Goal: Entertainment & Leisure: Browse casually

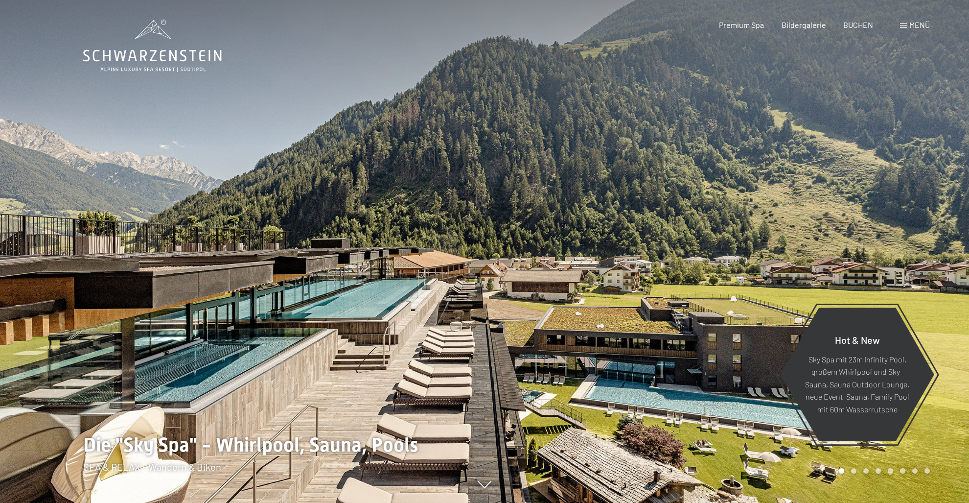
click at [221, 366] on div at bounding box center [242, 251] width 485 height 503
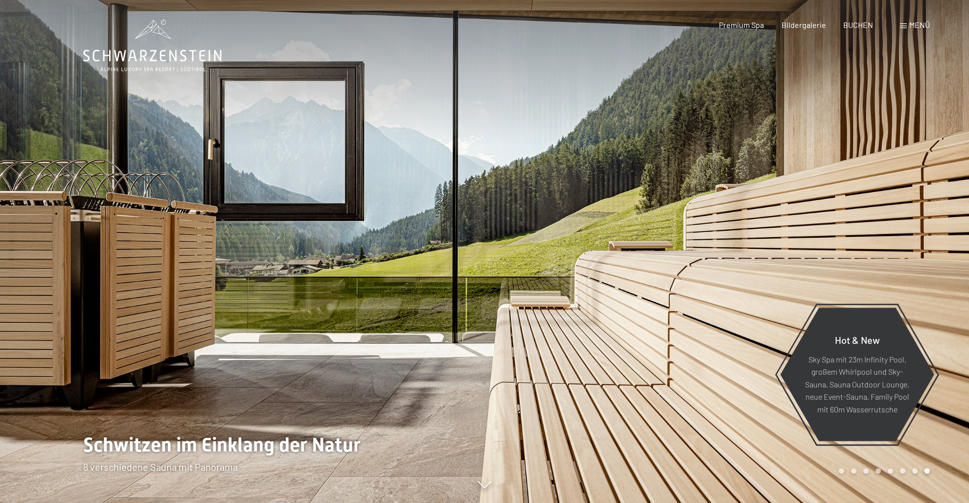
click at [479, 336] on div at bounding box center [242, 251] width 485 height 503
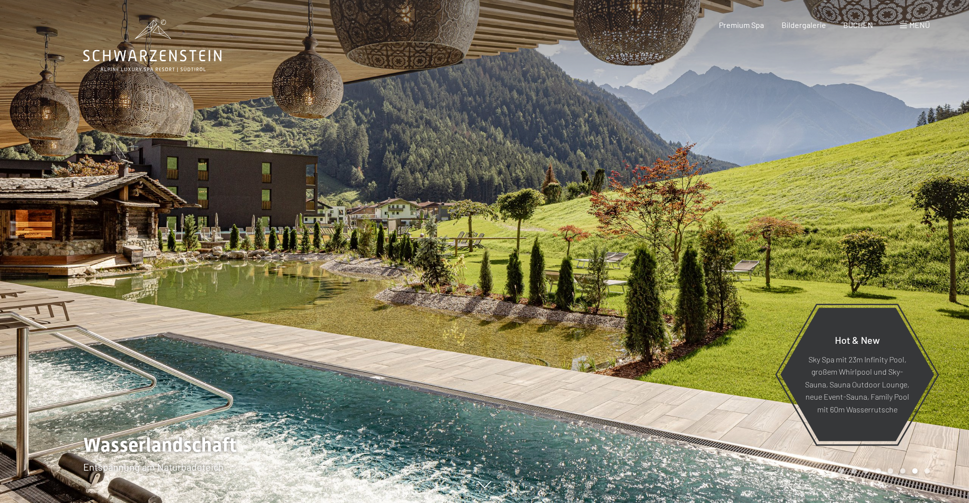
click at [472, 330] on div at bounding box center [242, 251] width 485 height 503
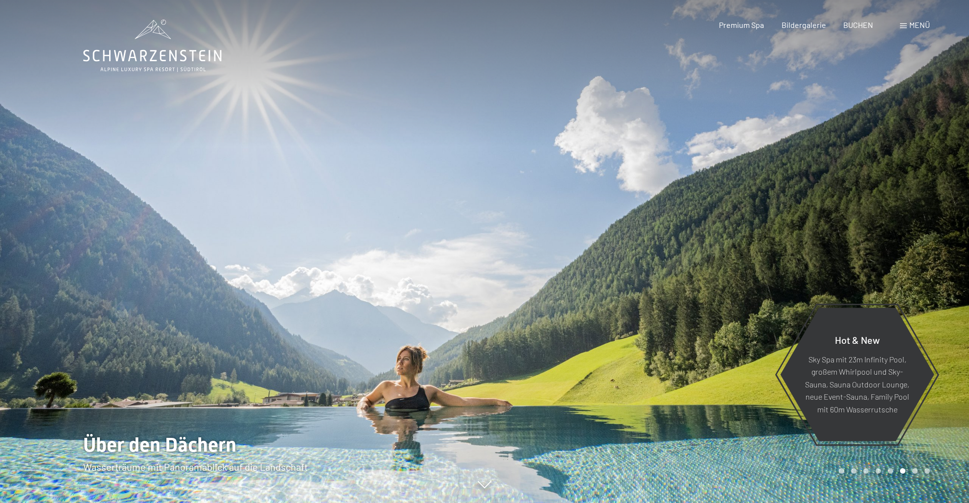
click at [471, 327] on div at bounding box center [242, 251] width 485 height 503
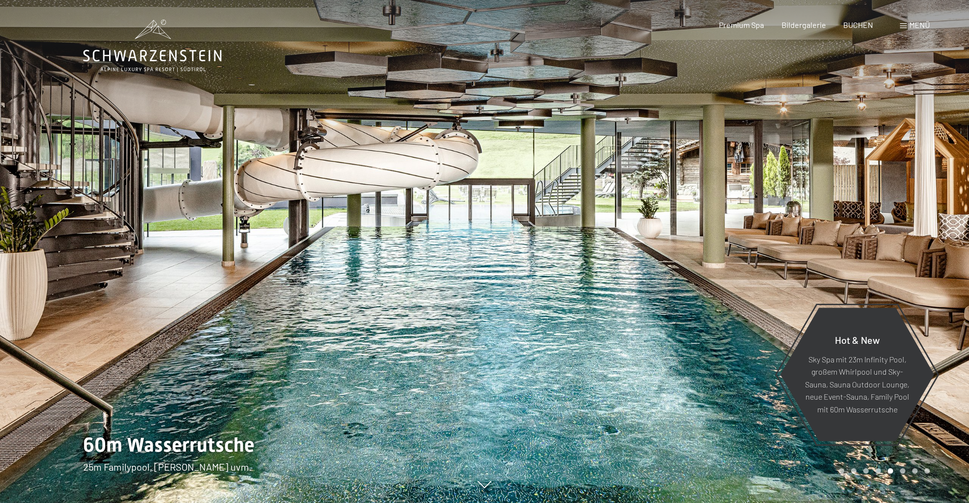
click at [135, 258] on div at bounding box center [242, 251] width 485 height 503
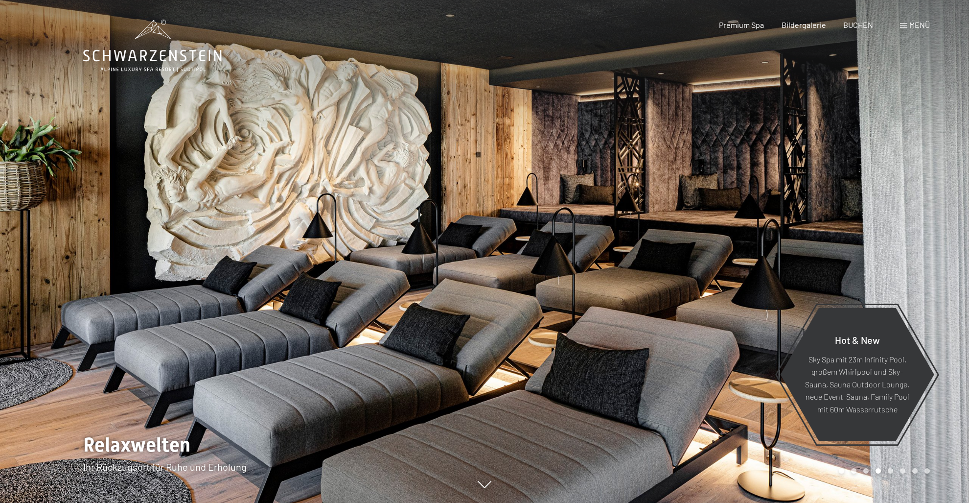
click at [135, 258] on div at bounding box center [242, 251] width 485 height 503
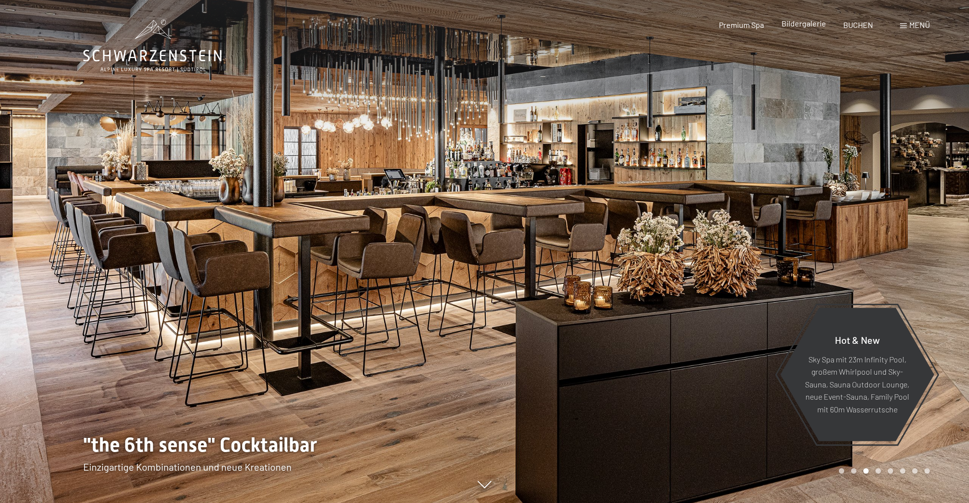
click at [818, 23] on span "Bildergalerie" at bounding box center [804, 23] width 45 height 9
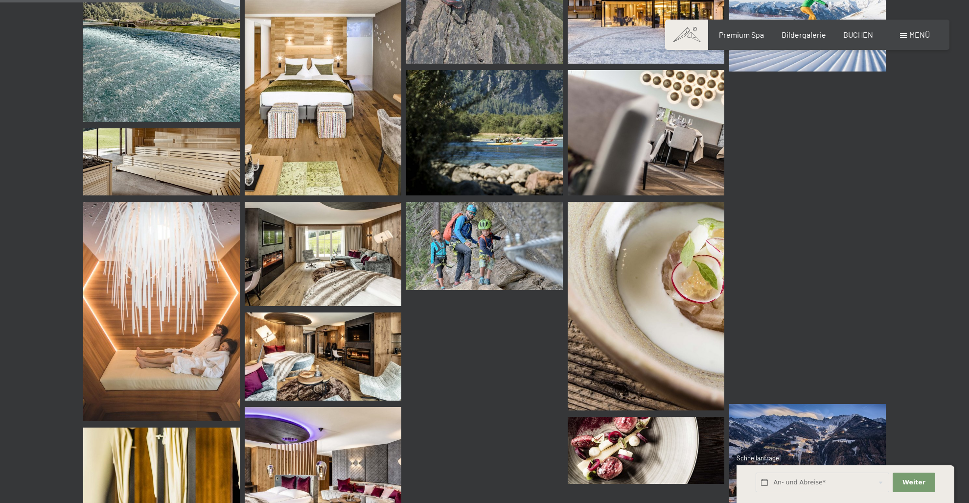
scroll to position [2378, 0]
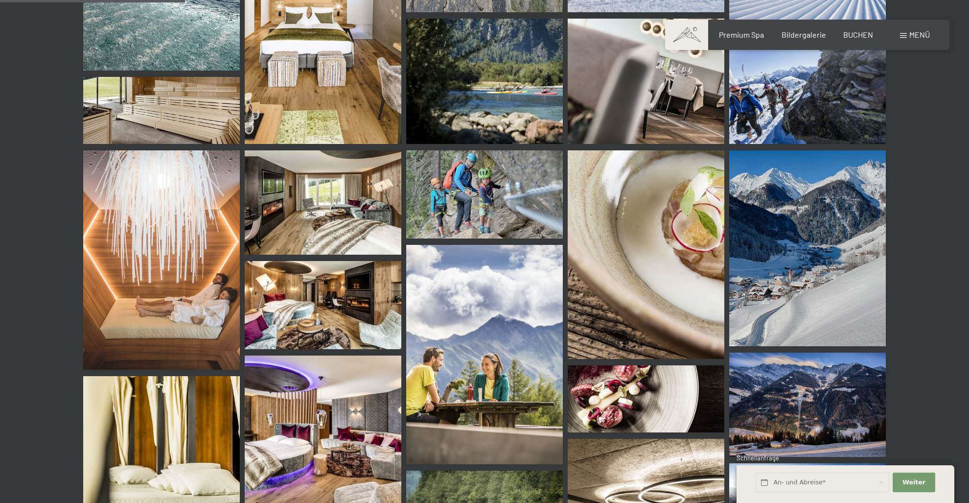
click at [364, 406] on img at bounding box center [323, 433] width 157 height 157
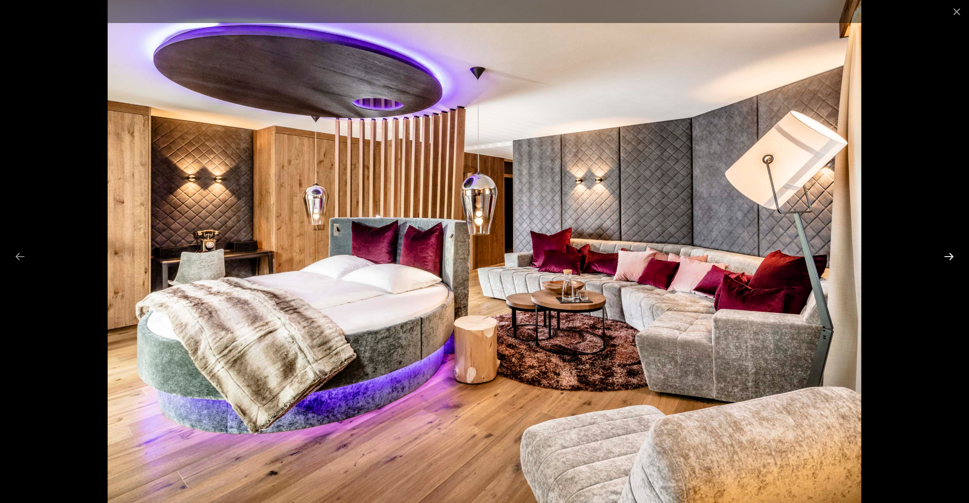
click at [951, 254] on button "Next slide" at bounding box center [949, 256] width 21 height 19
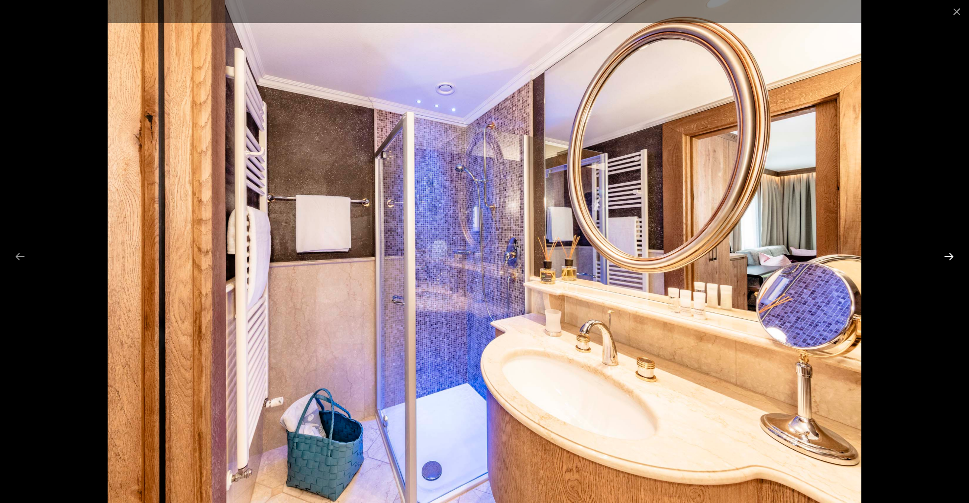
click at [951, 254] on button "Next slide" at bounding box center [949, 256] width 21 height 19
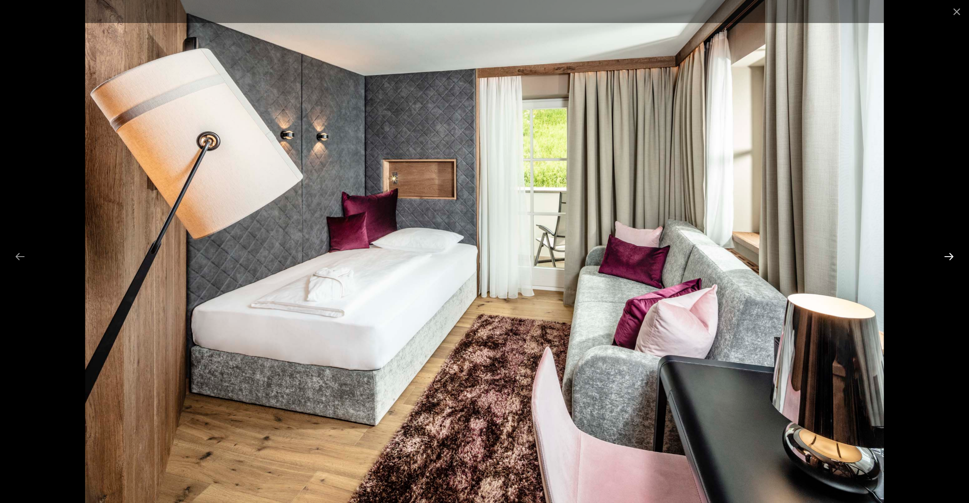
click at [951, 254] on button "Next slide" at bounding box center [949, 256] width 21 height 19
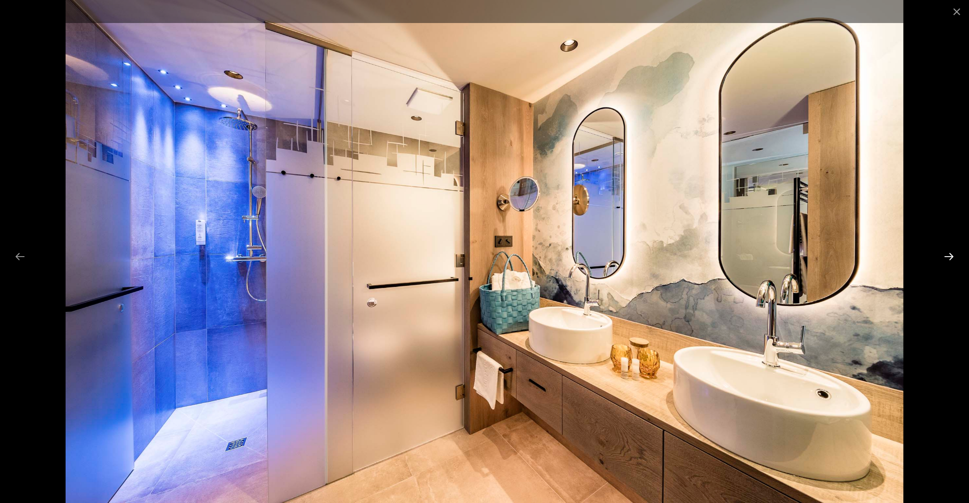
click at [951, 254] on button "Next slide" at bounding box center [949, 256] width 21 height 19
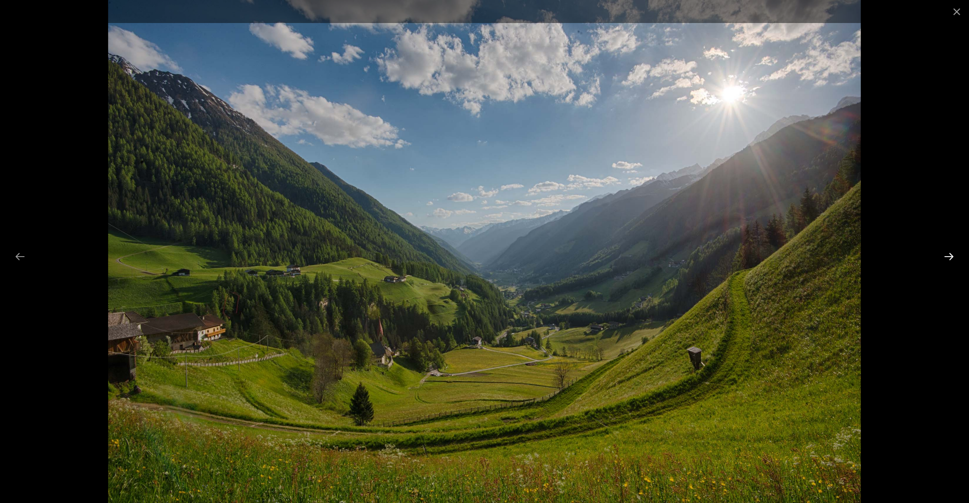
click at [951, 254] on button "Next slide" at bounding box center [949, 256] width 21 height 19
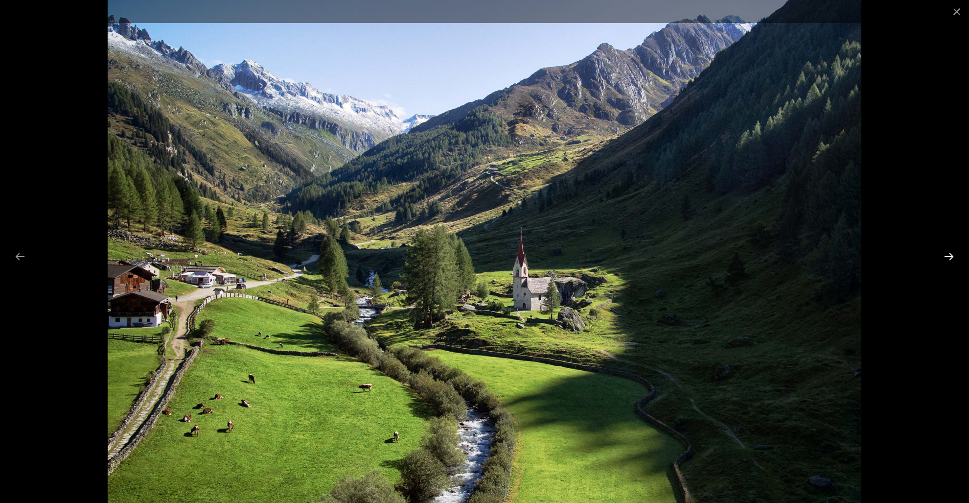
click at [951, 254] on button "Next slide" at bounding box center [949, 256] width 21 height 19
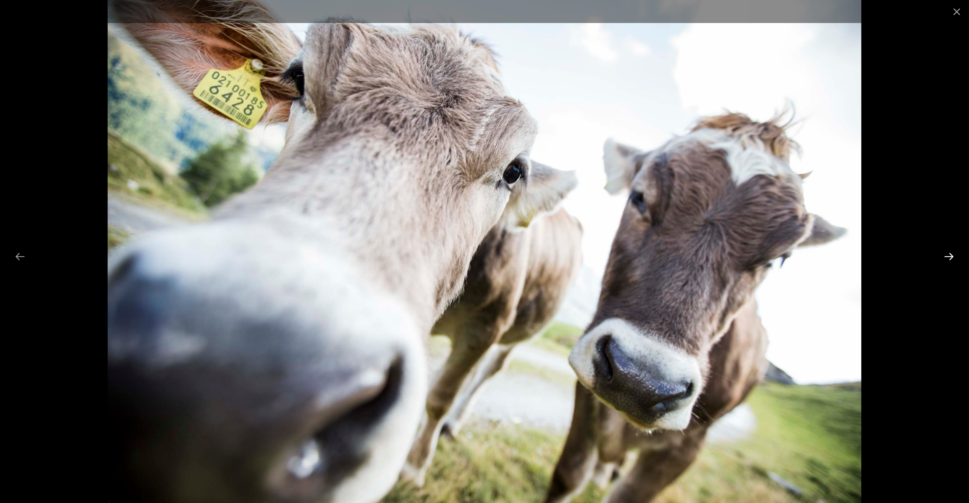
click at [951, 254] on button "Next slide" at bounding box center [949, 256] width 21 height 19
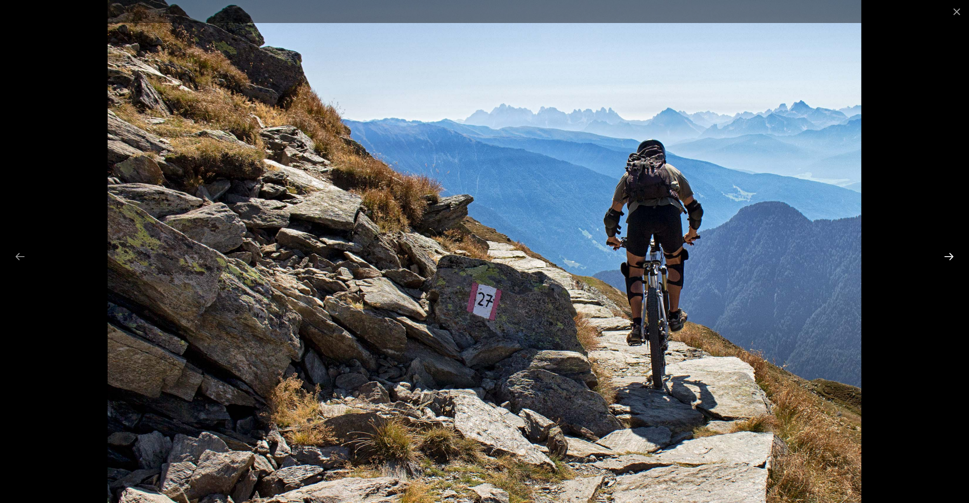
click at [951, 254] on button "Next slide" at bounding box center [949, 256] width 21 height 19
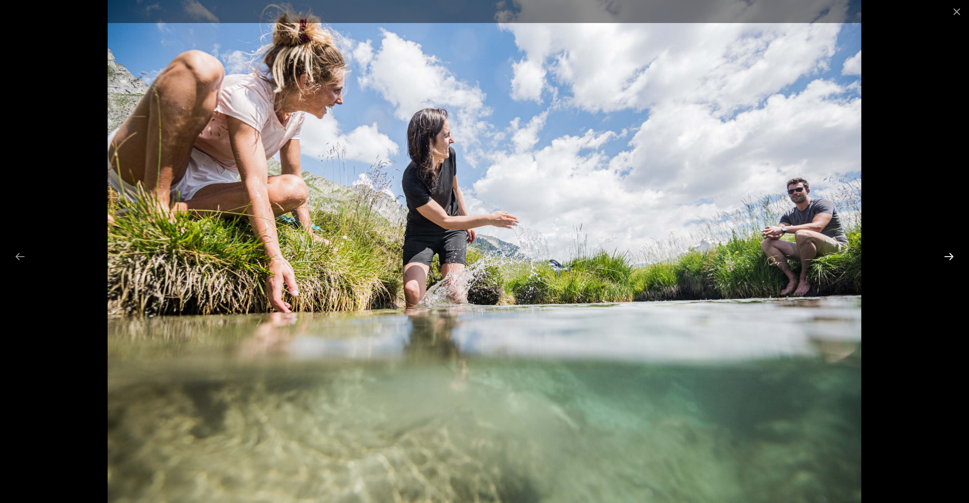
click at [951, 254] on button "Next slide" at bounding box center [949, 256] width 21 height 19
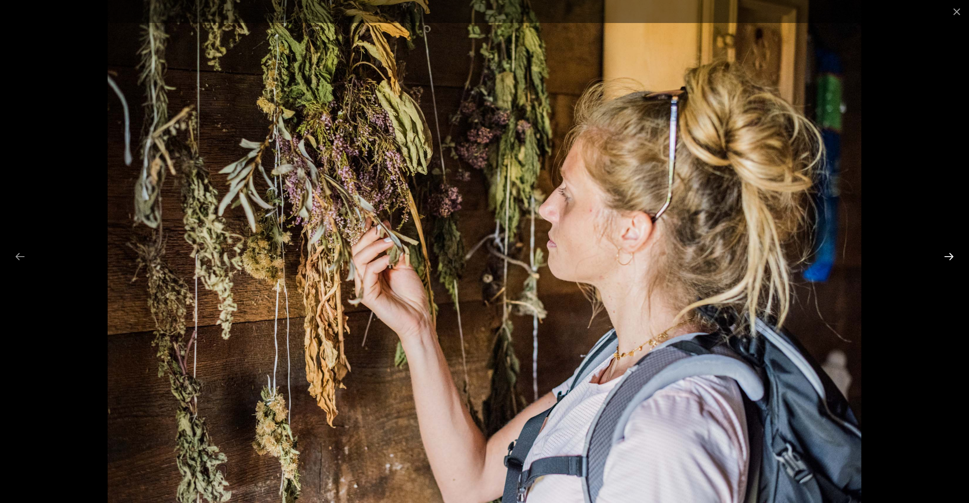
click at [951, 254] on button "Next slide" at bounding box center [949, 256] width 21 height 19
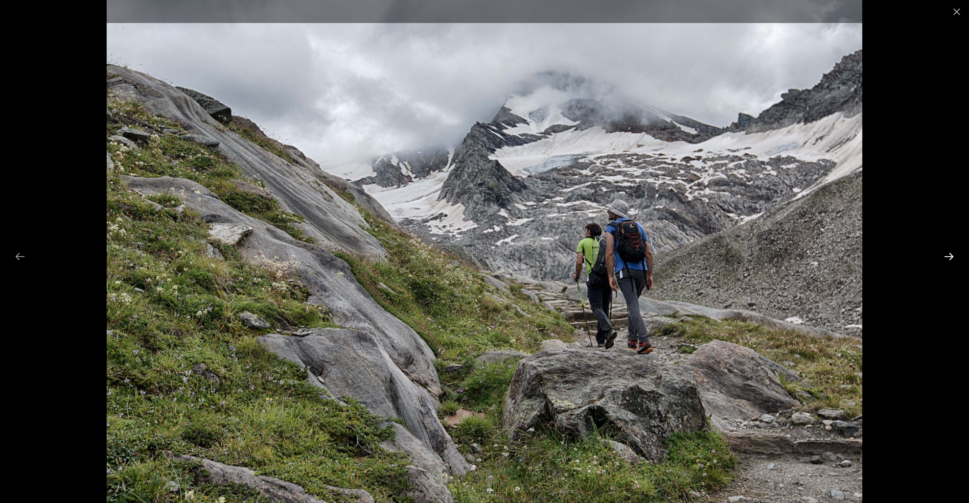
click at [951, 254] on button "Next slide" at bounding box center [949, 256] width 21 height 19
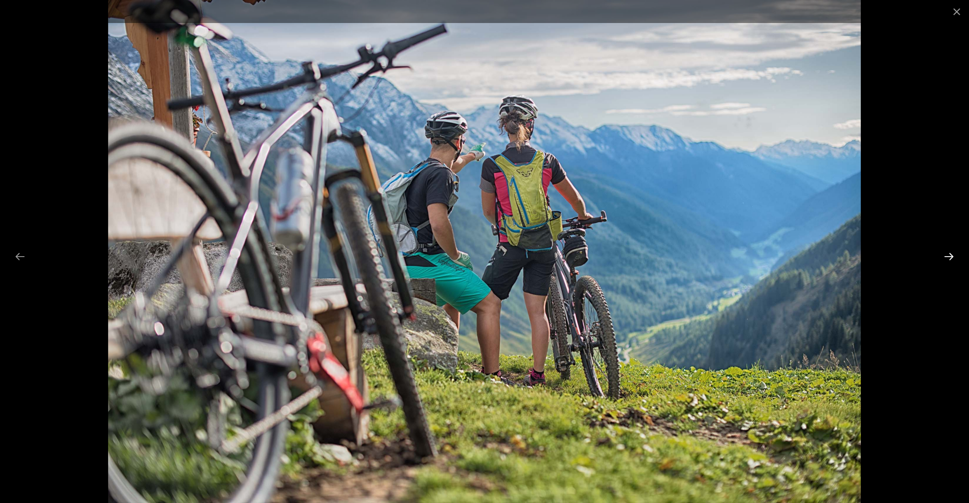
click at [951, 254] on button "Next slide" at bounding box center [949, 256] width 21 height 19
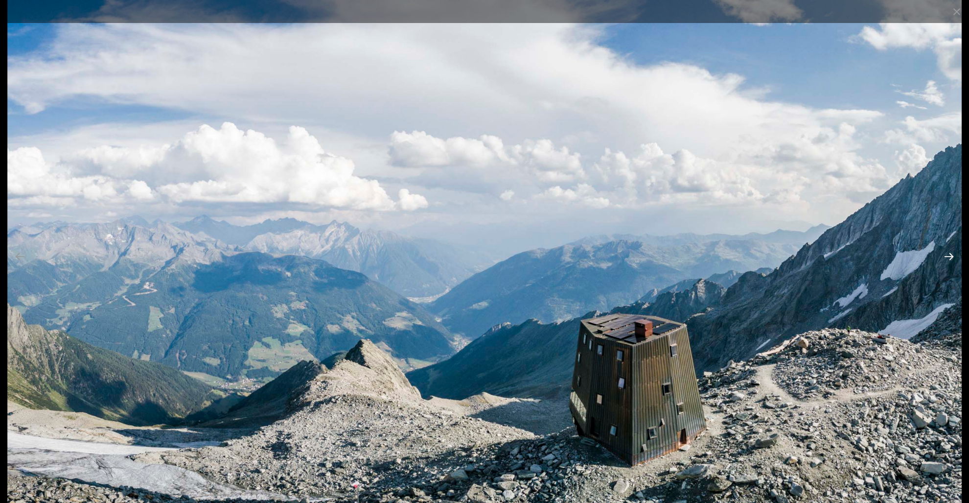
click at [951, 254] on button "Next slide" at bounding box center [949, 256] width 21 height 19
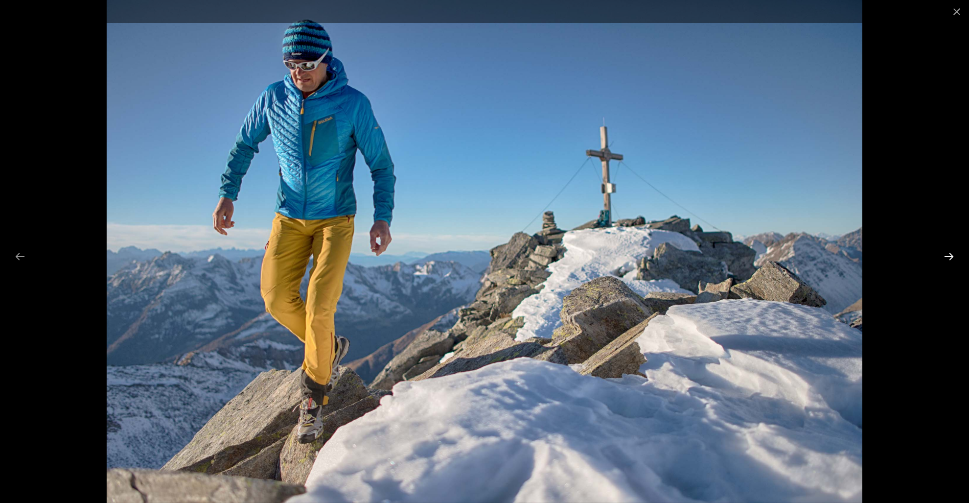
click at [951, 254] on button "Next slide" at bounding box center [949, 256] width 21 height 19
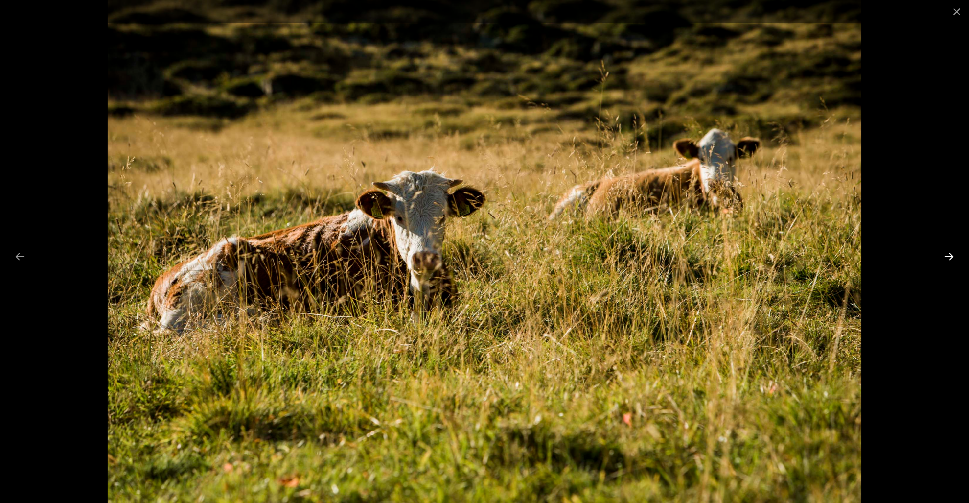
click at [951, 254] on button "Next slide" at bounding box center [949, 256] width 21 height 19
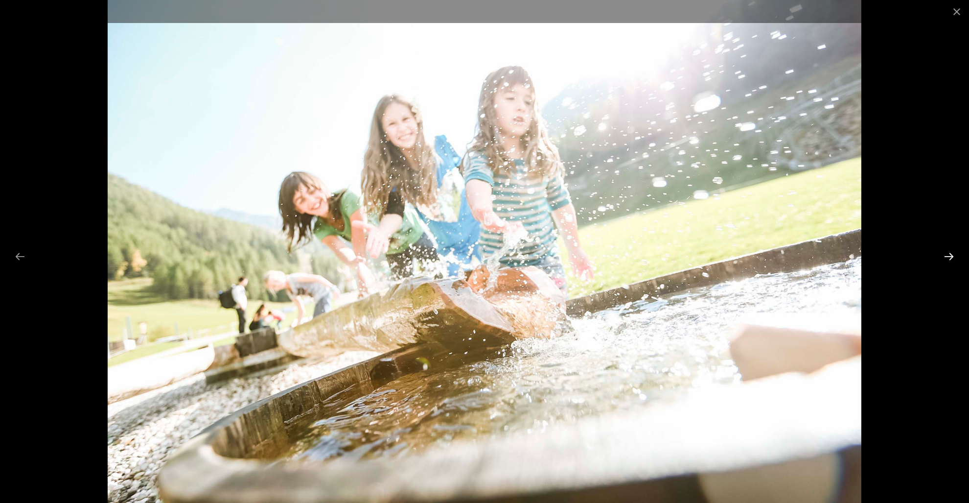
click at [951, 254] on button "Next slide" at bounding box center [949, 256] width 21 height 19
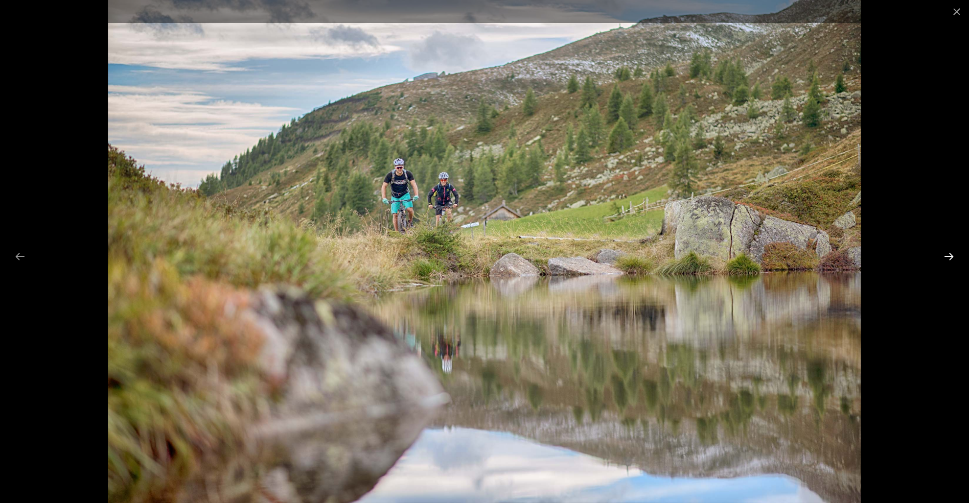
click at [951, 254] on button "Next slide" at bounding box center [949, 256] width 21 height 19
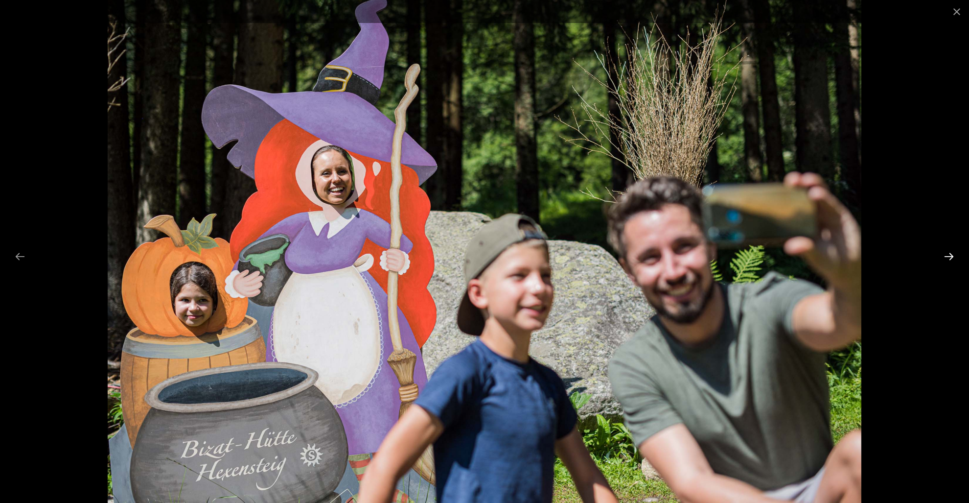
click at [951, 254] on button "Next slide" at bounding box center [949, 256] width 21 height 19
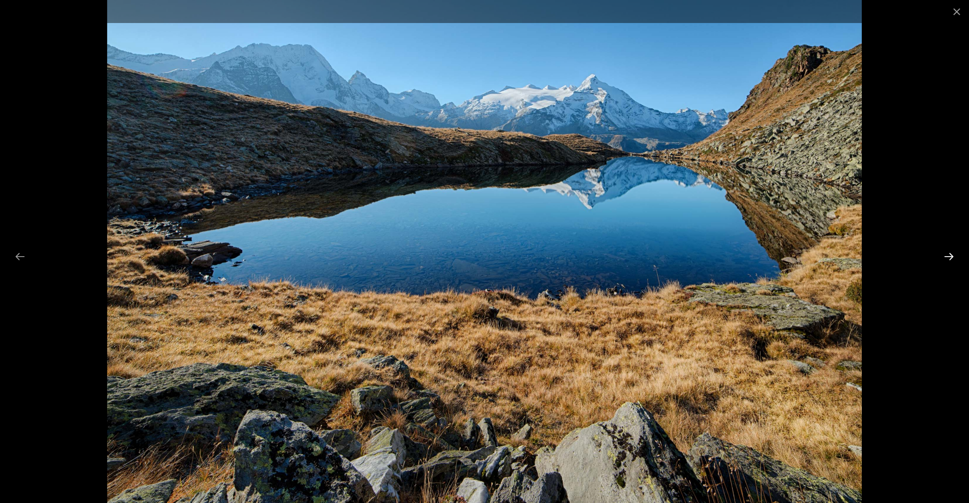
click at [951, 254] on button "Next slide" at bounding box center [949, 256] width 21 height 19
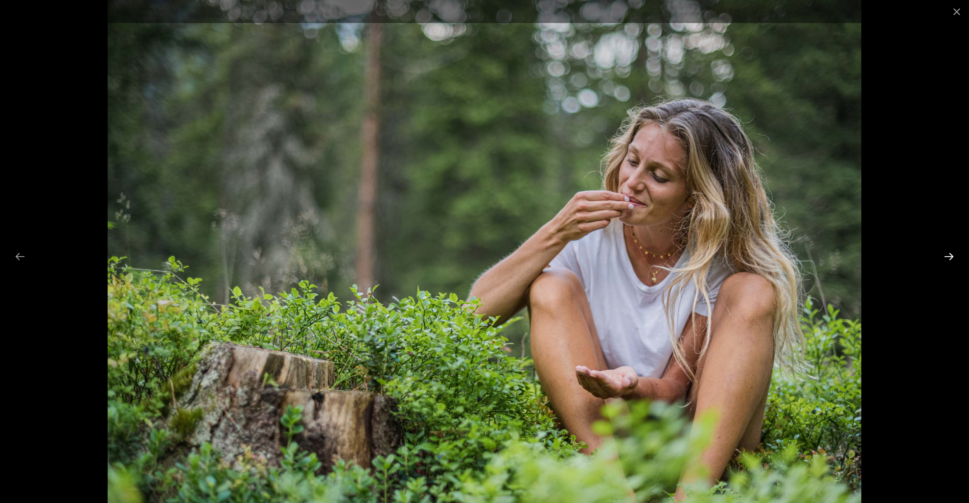
click at [951, 254] on button "Next slide" at bounding box center [949, 256] width 21 height 19
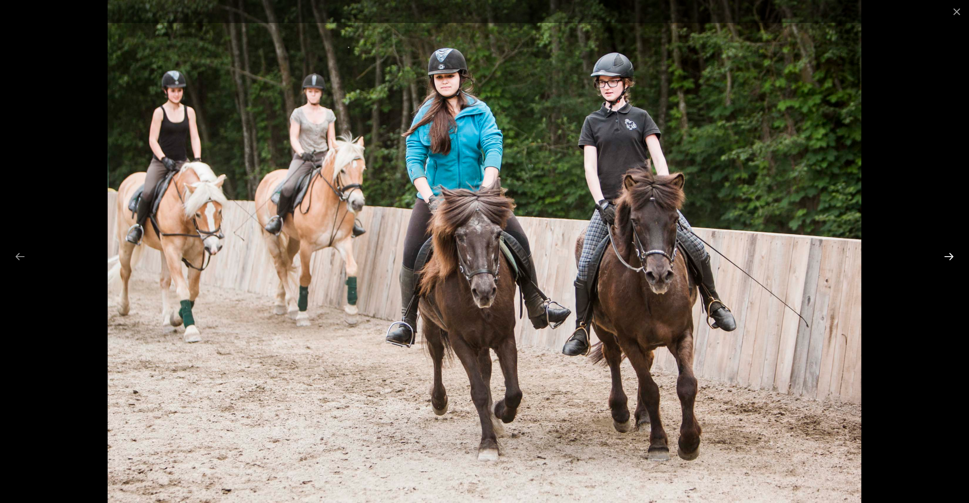
click at [951, 254] on button "Next slide" at bounding box center [949, 256] width 21 height 19
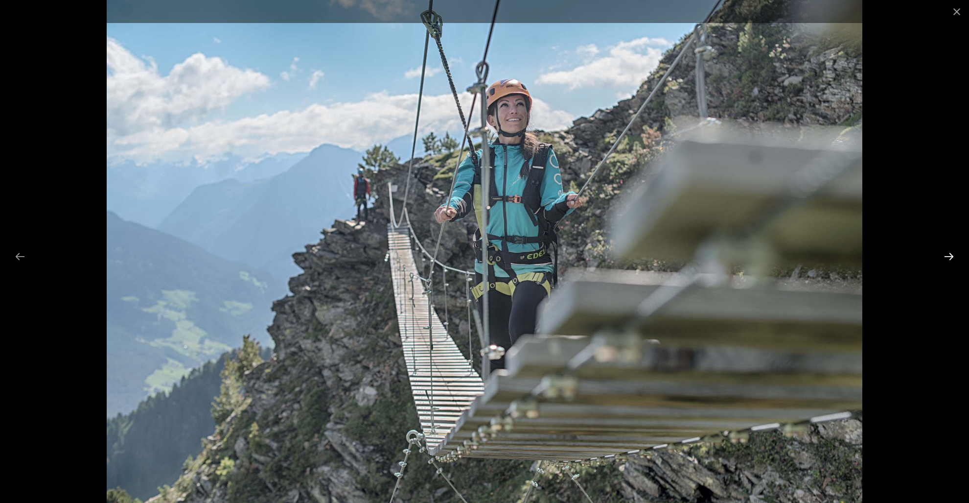
click at [951, 254] on button "Next slide" at bounding box center [949, 256] width 21 height 19
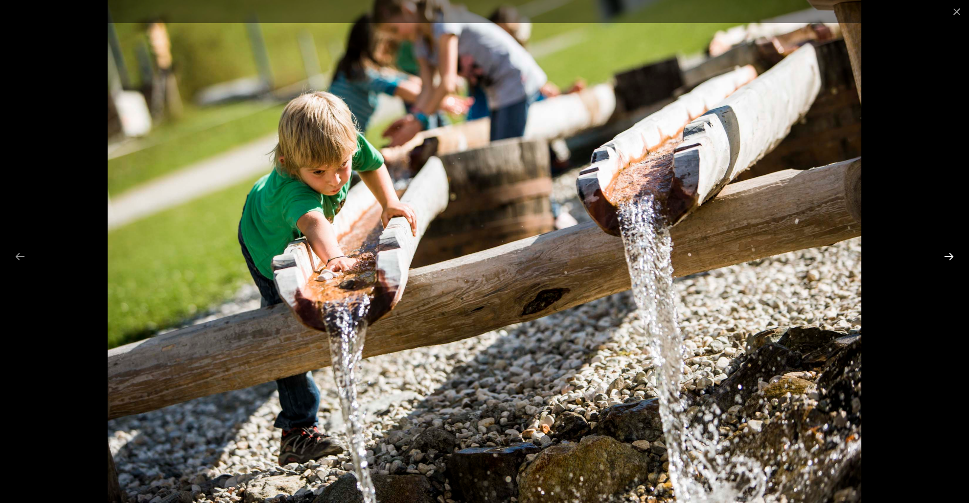
click at [951, 254] on button "Next slide" at bounding box center [949, 256] width 21 height 19
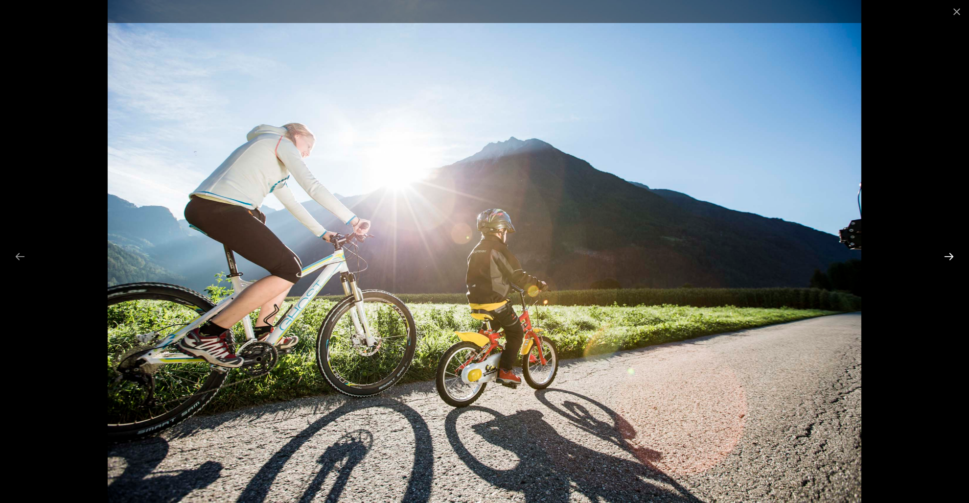
click at [951, 254] on button "Next slide" at bounding box center [949, 256] width 21 height 19
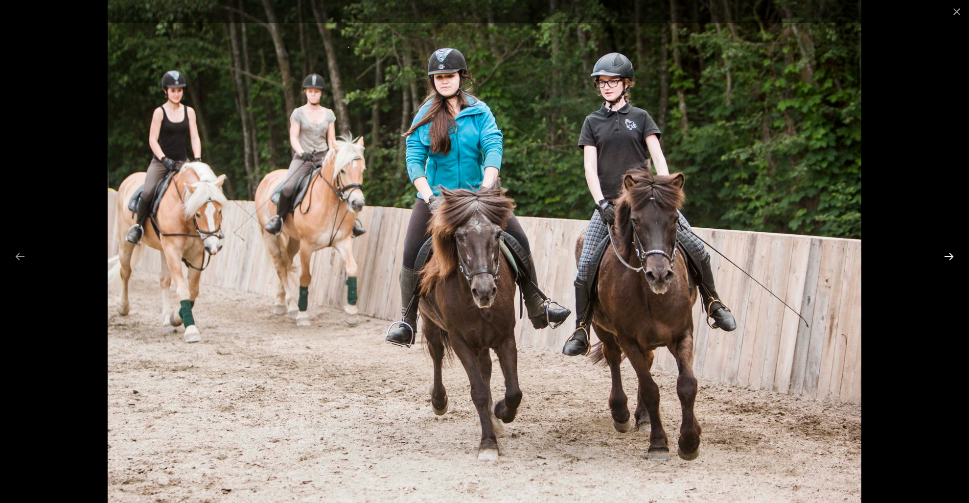
click at [951, 254] on button "Next slide" at bounding box center [949, 256] width 21 height 19
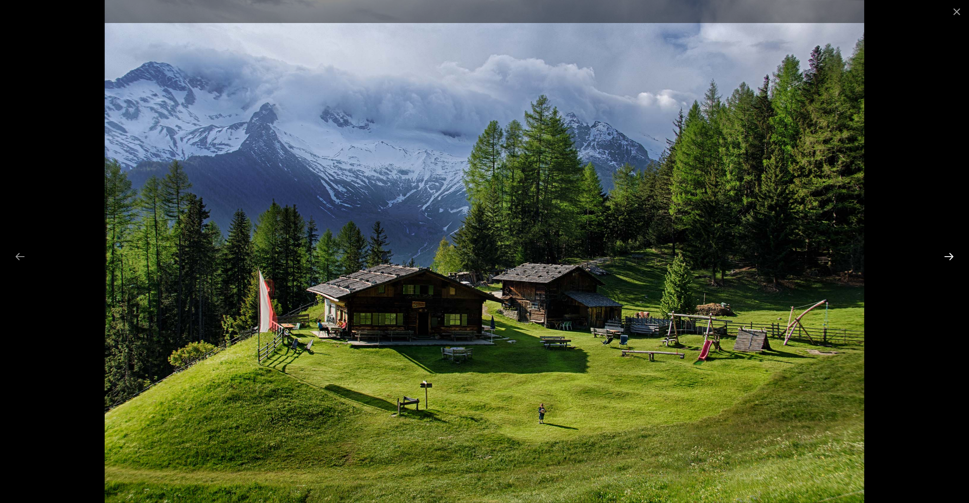
click at [949, 254] on button "Next slide" at bounding box center [949, 256] width 21 height 19
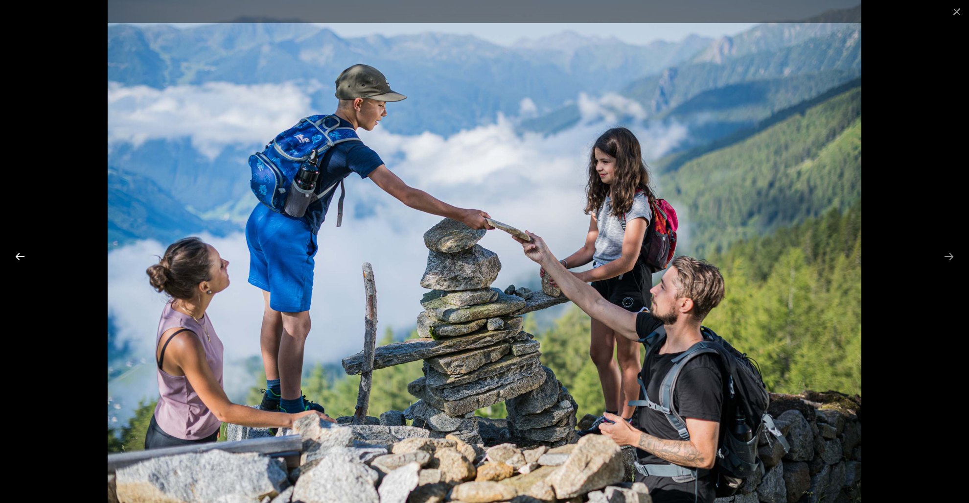
click at [17, 259] on button "Previous slide" at bounding box center [20, 256] width 21 height 19
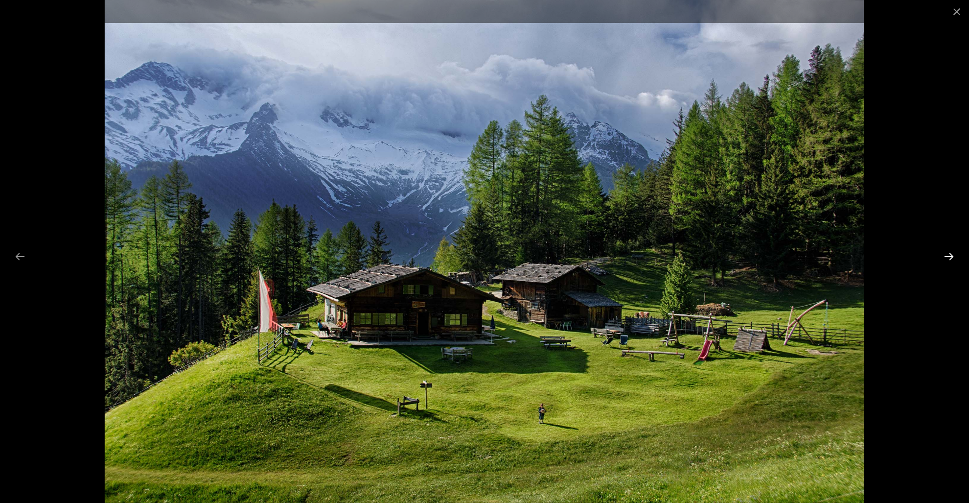
click at [952, 255] on button "Next slide" at bounding box center [949, 256] width 21 height 19
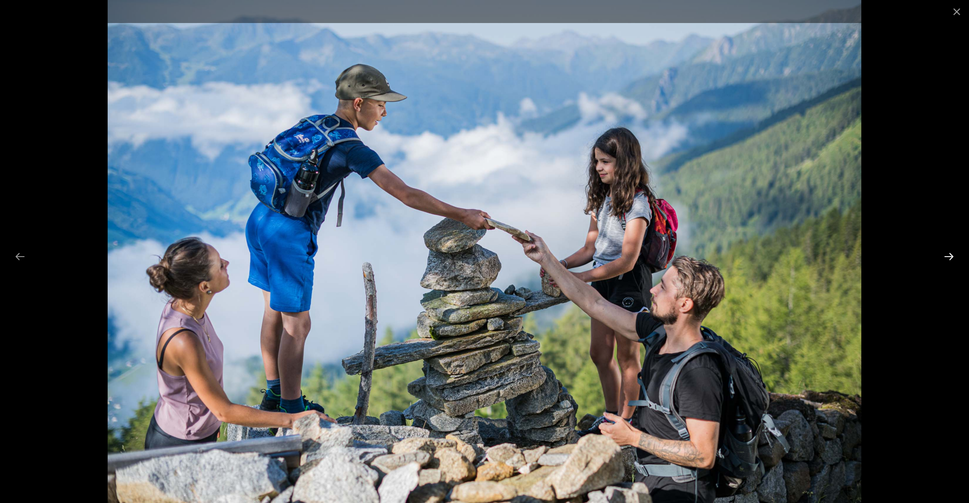
click at [952, 255] on button "Next slide" at bounding box center [949, 256] width 21 height 19
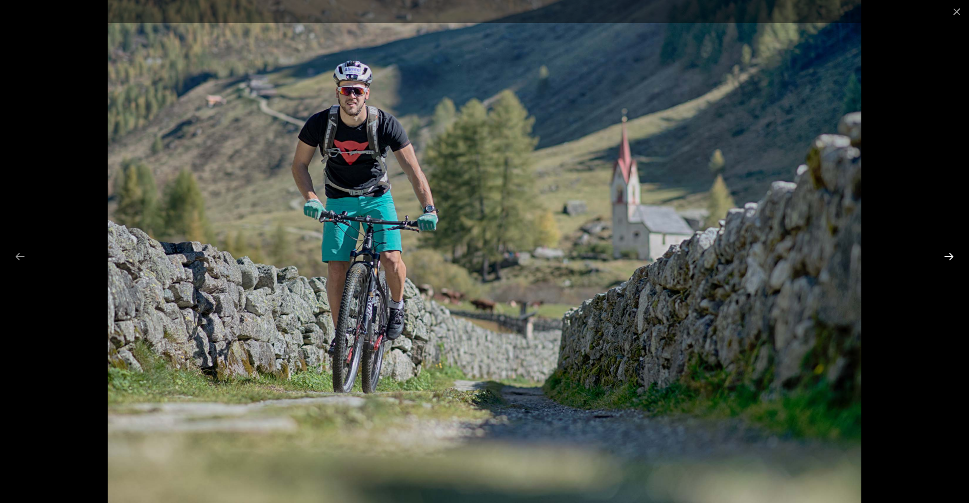
click at [952, 255] on button "Next slide" at bounding box center [949, 256] width 21 height 19
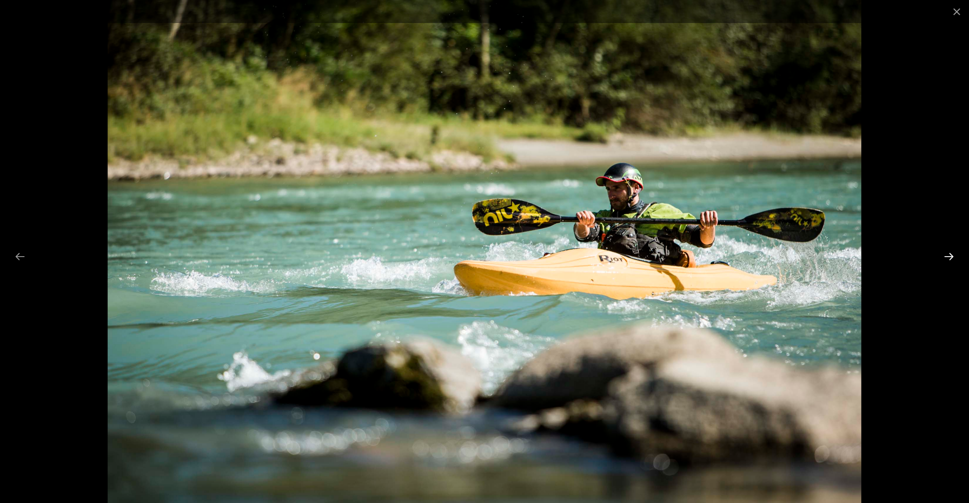
click at [951, 254] on button "Next slide" at bounding box center [949, 256] width 21 height 19
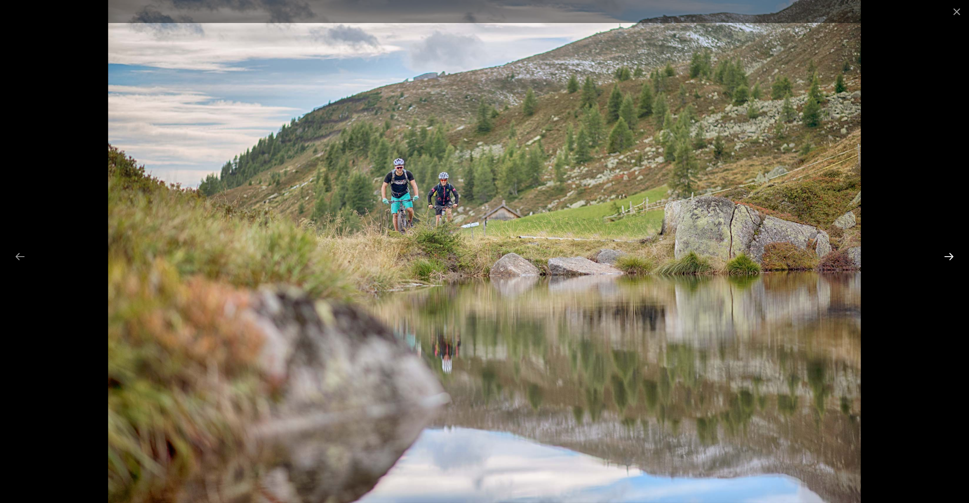
click at [950, 253] on button "Next slide" at bounding box center [949, 256] width 21 height 19
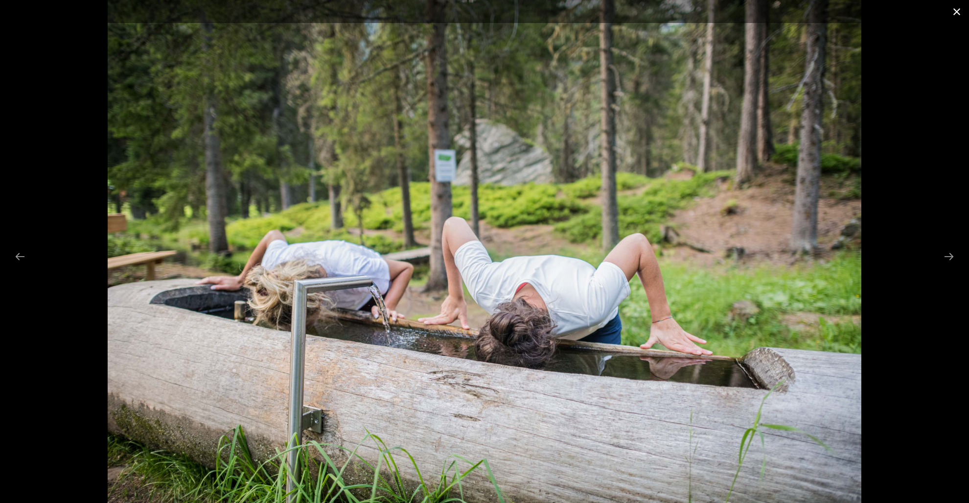
click at [957, 12] on button "Close gallery" at bounding box center [957, 11] width 24 height 23
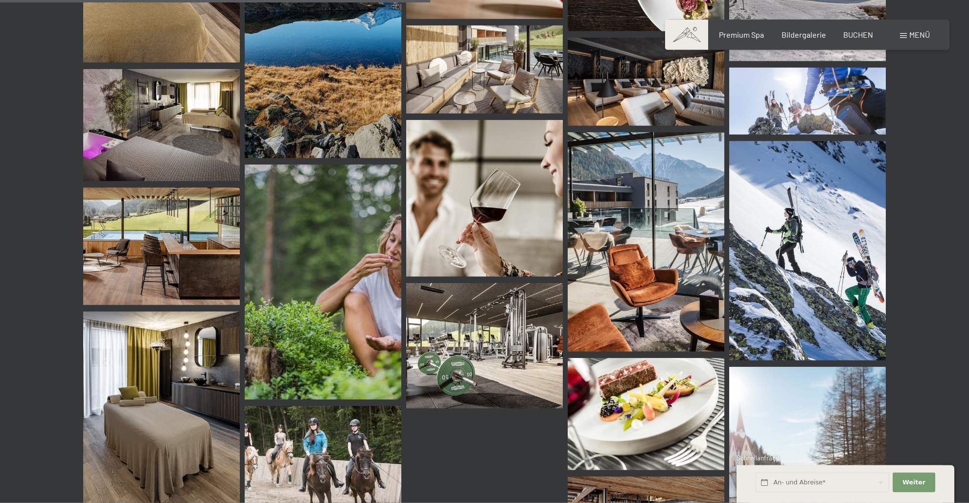
scroll to position [5531, 0]
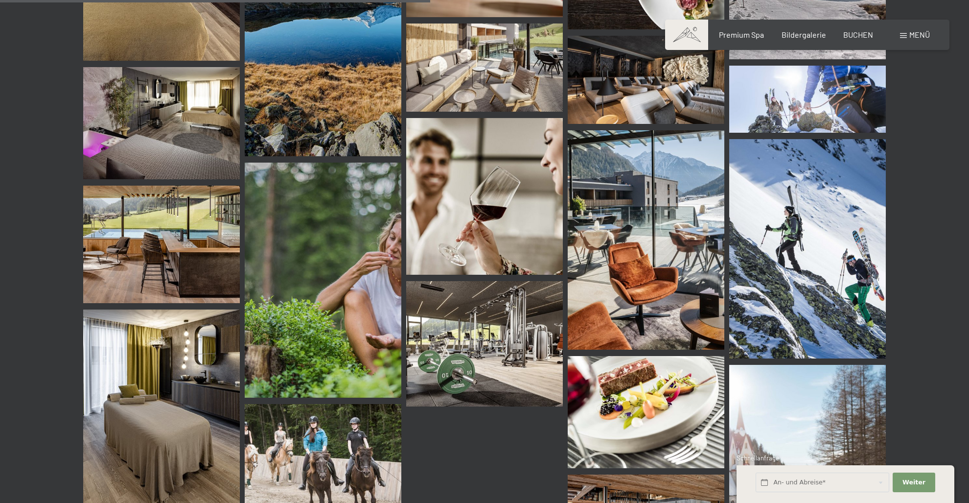
click at [457, 351] on img at bounding box center [484, 343] width 157 height 125
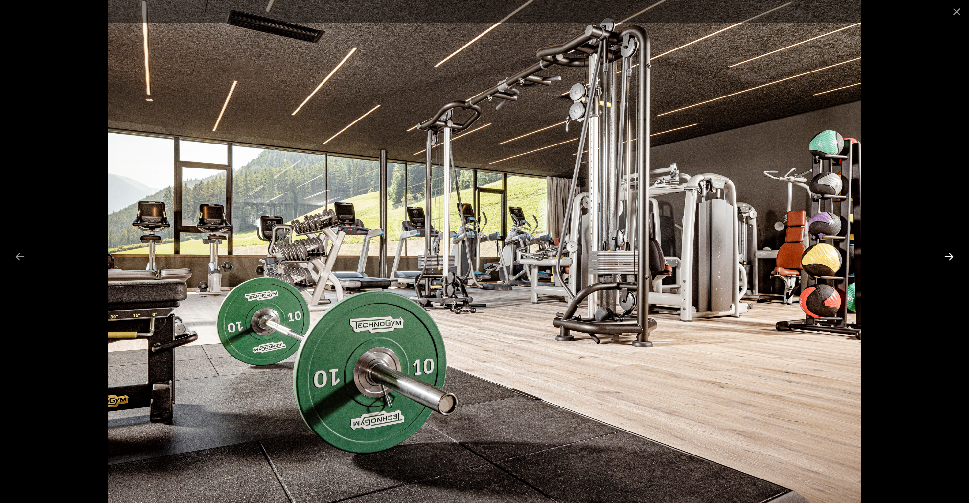
click at [952, 257] on button "Next slide" at bounding box center [949, 256] width 21 height 19
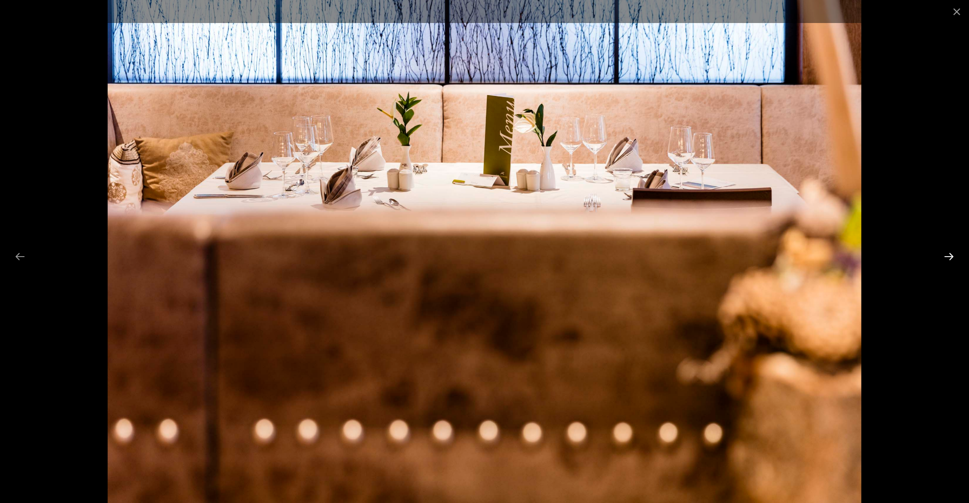
click at [951, 256] on button "Next slide" at bounding box center [949, 256] width 21 height 19
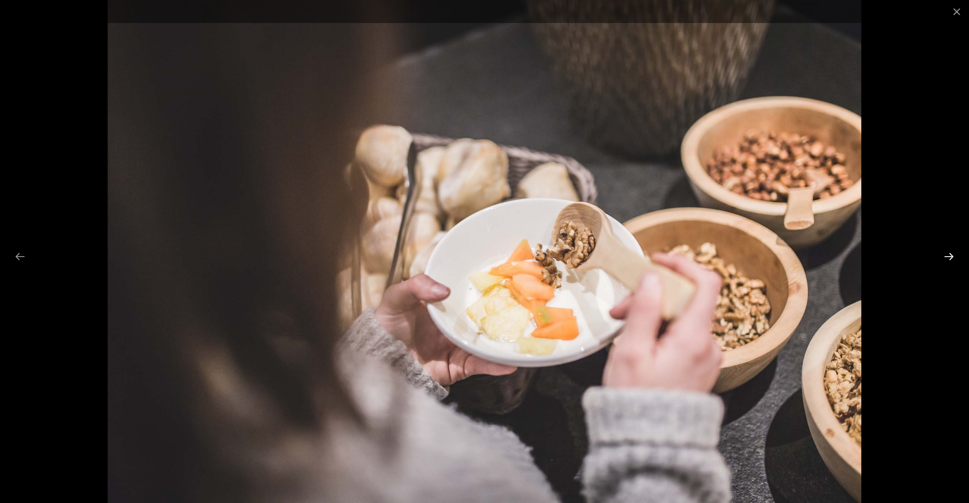
click at [951, 256] on button "Next slide" at bounding box center [949, 256] width 21 height 19
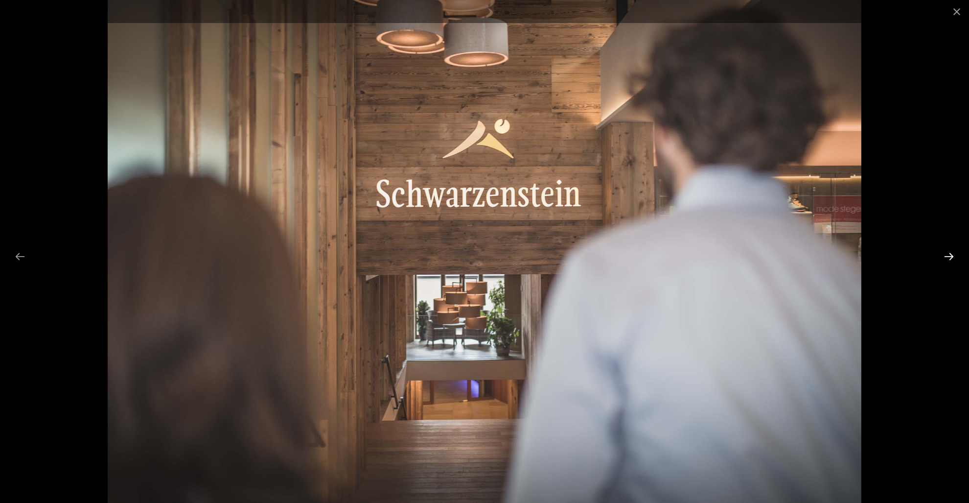
click at [951, 256] on button "Next slide" at bounding box center [949, 256] width 21 height 19
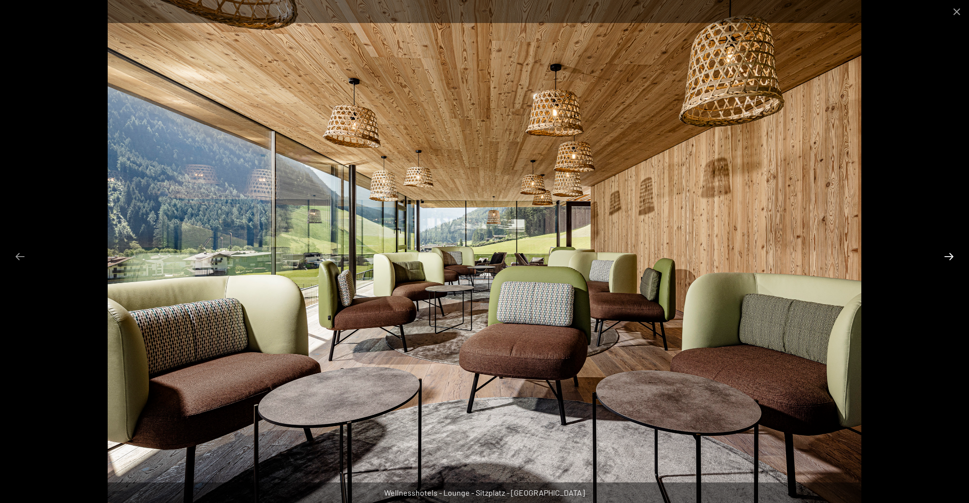
click at [951, 256] on button "Next slide" at bounding box center [949, 256] width 21 height 19
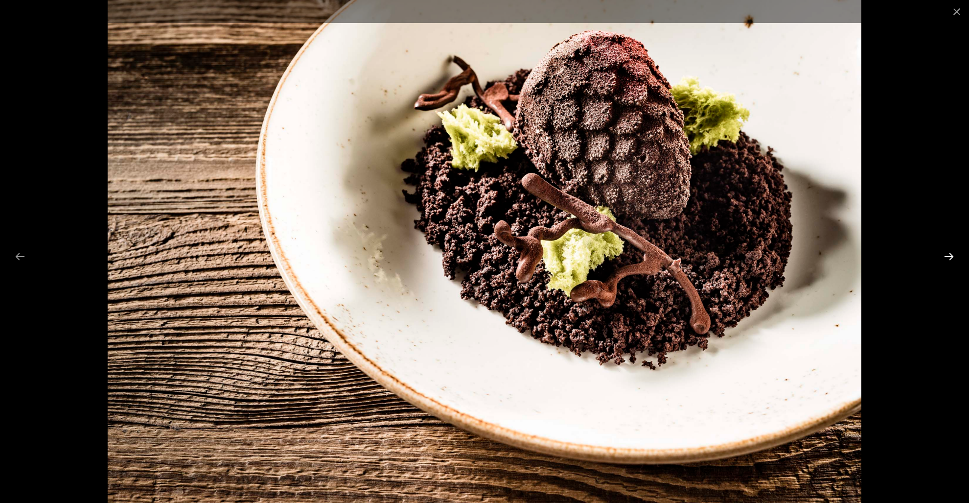
click at [951, 256] on button "Next slide" at bounding box center [949, 256] width 21 height 19
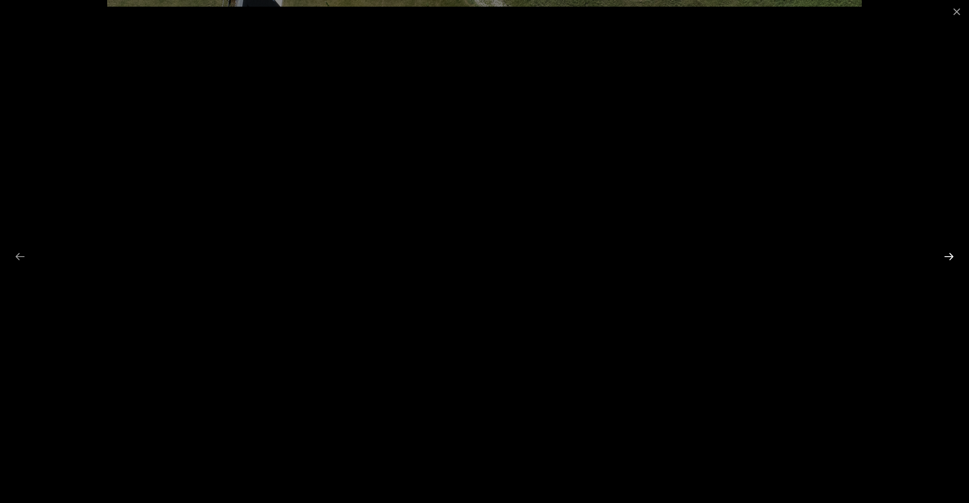
click at [951, 256] on button "Next slide" at bounding box center [949, 256] width 21 height 19
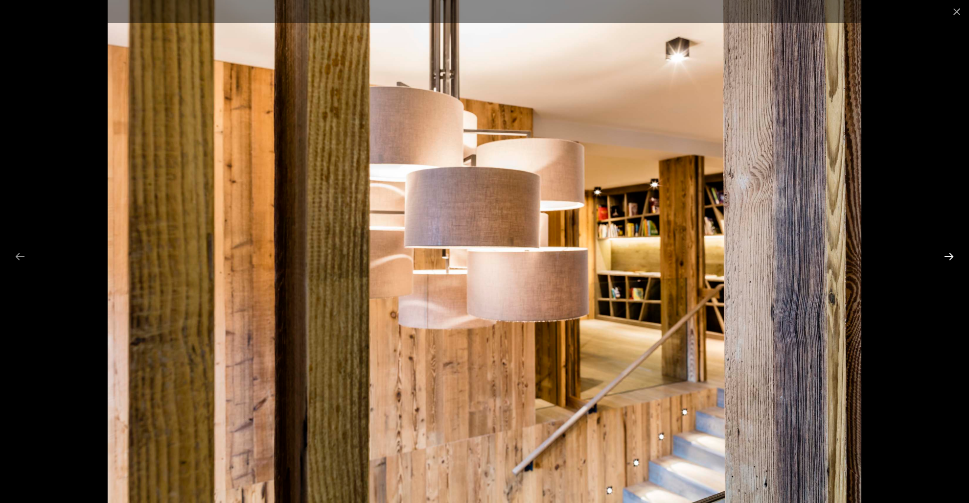
click at [951, 256] on button "Next slide" at bounding box center [949, 256] width 21 height 19
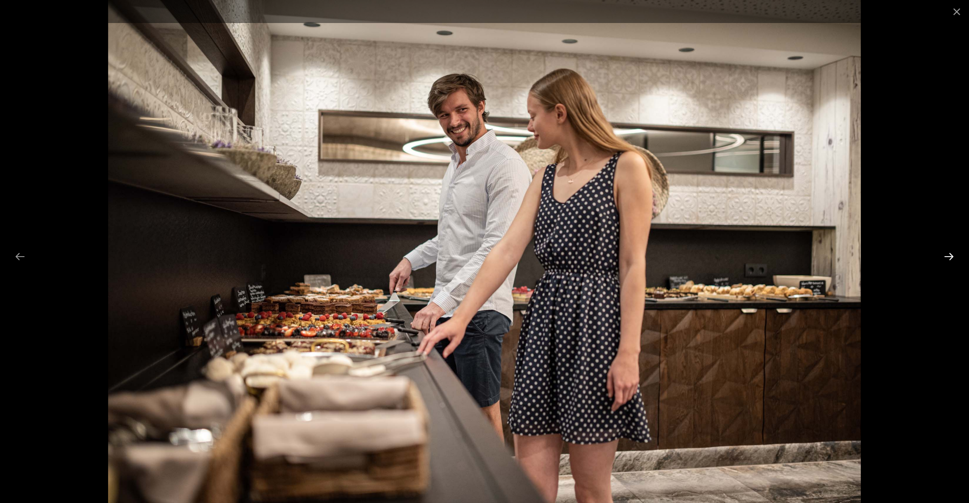
click at [951, 256] on button "Next slide" at bounding box center [949, 256] width 21 height 19
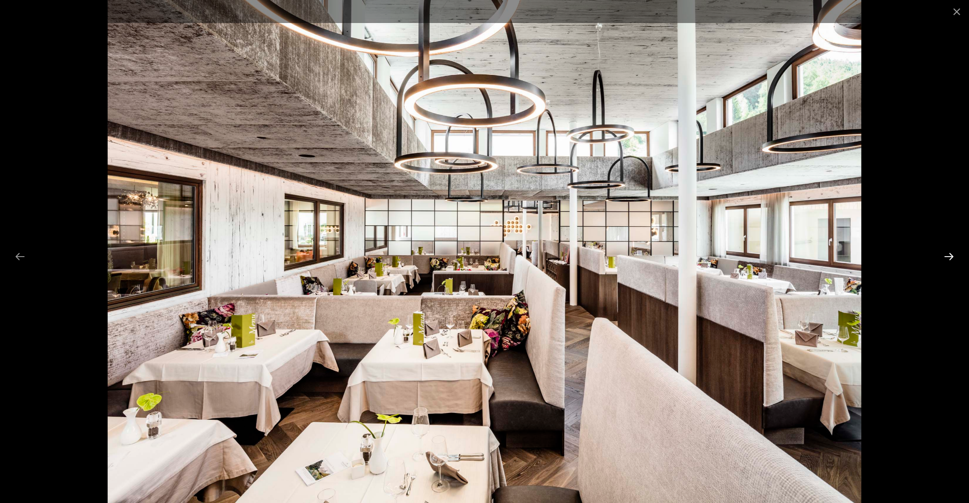
click at [951, 256] on button "Next slide" at bounding box center [949, 256] width 21 height 19
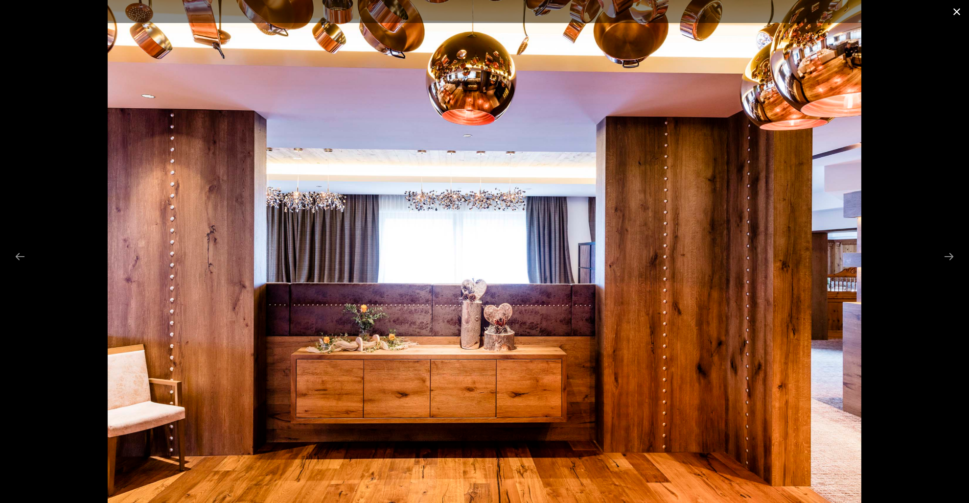
click at [959, 12] on button "Close gallery" at bounding box center [957, 11] width 24 height 23
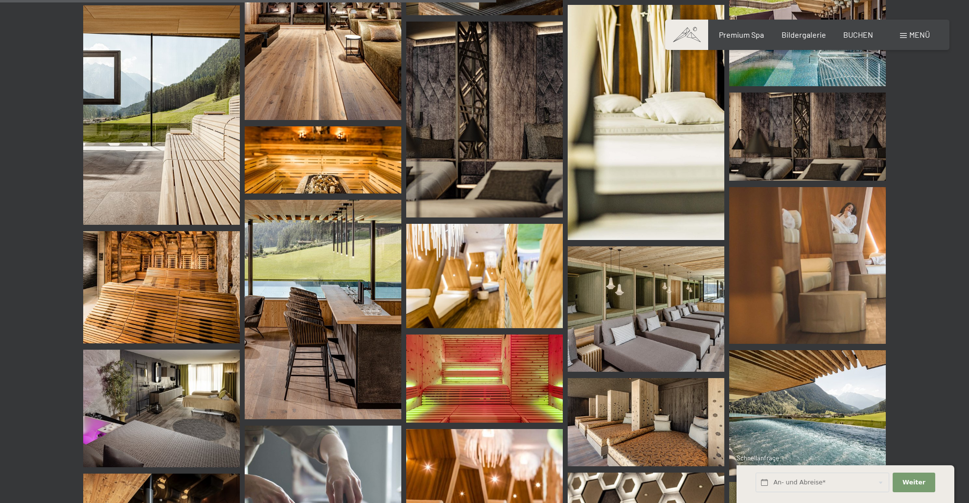
scroll to position [6410, 0]
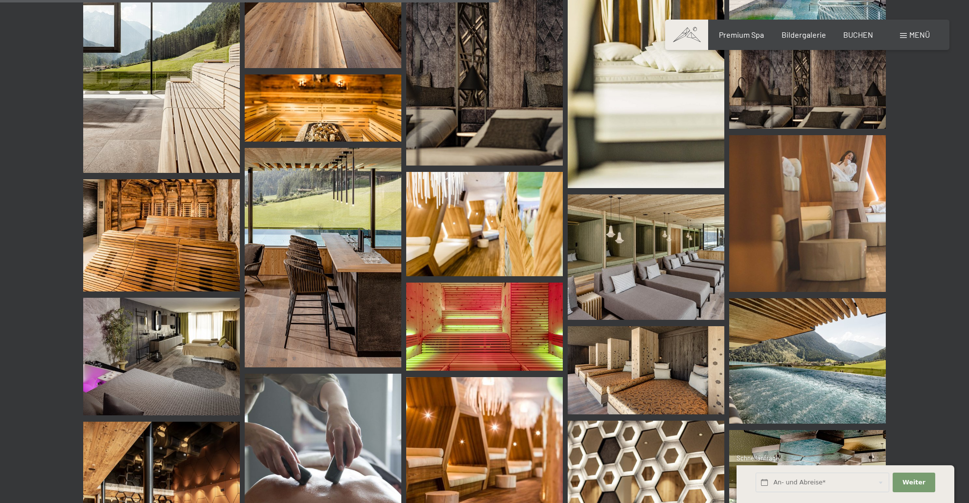
click at [339, 240] on img at bounding box center [323, 257] width 157 height 219
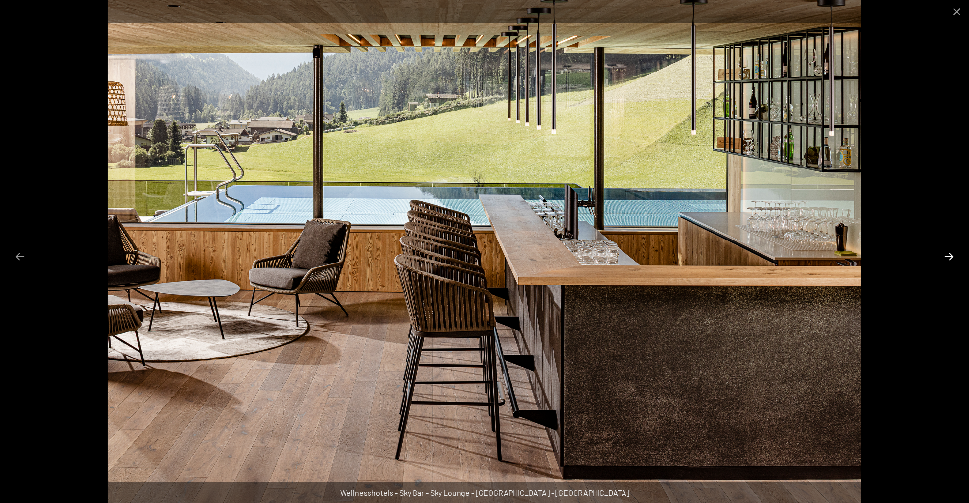
click at [950, 254] on button "Next slide" at bounding box center [949, 256] width 21 height 19
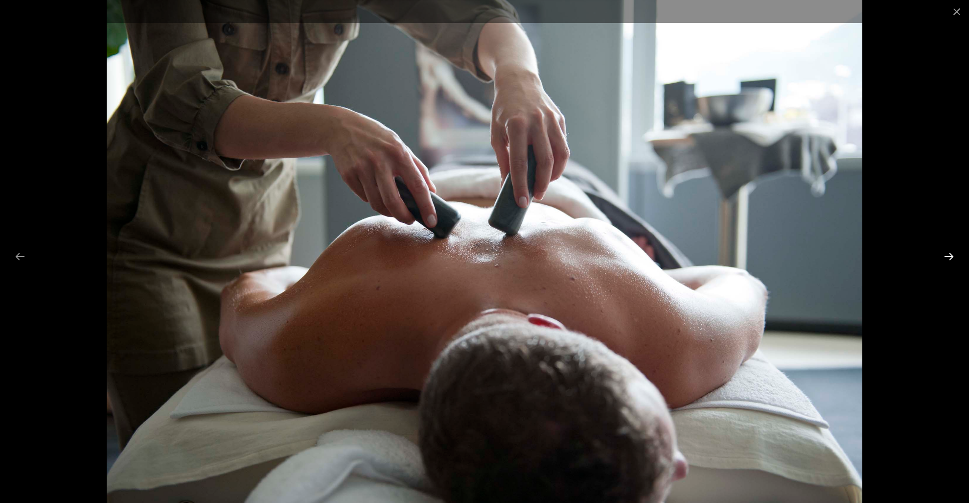
click at [950, 254] on button "Next slide" at bounding box center [949, 256] width 21 height 19
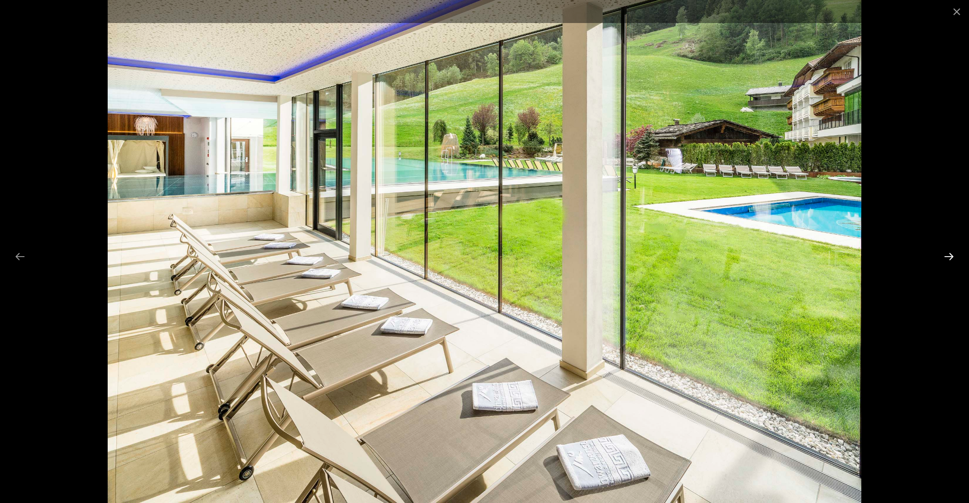
click at [950, 254] on button "Next slide" at bounding box center [949, 256] width 21 height 19
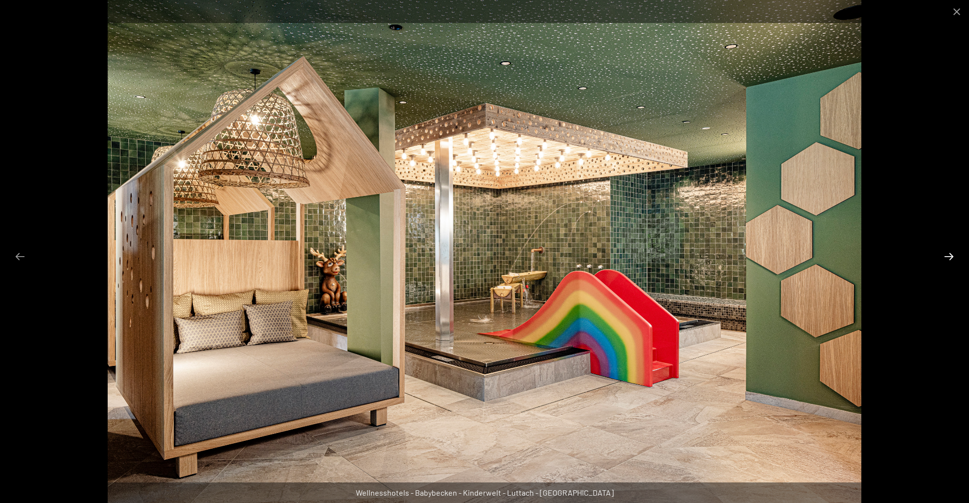
click at [950, 254] on button "Next slide" at bounding box center [949, 256] width 21 height 19
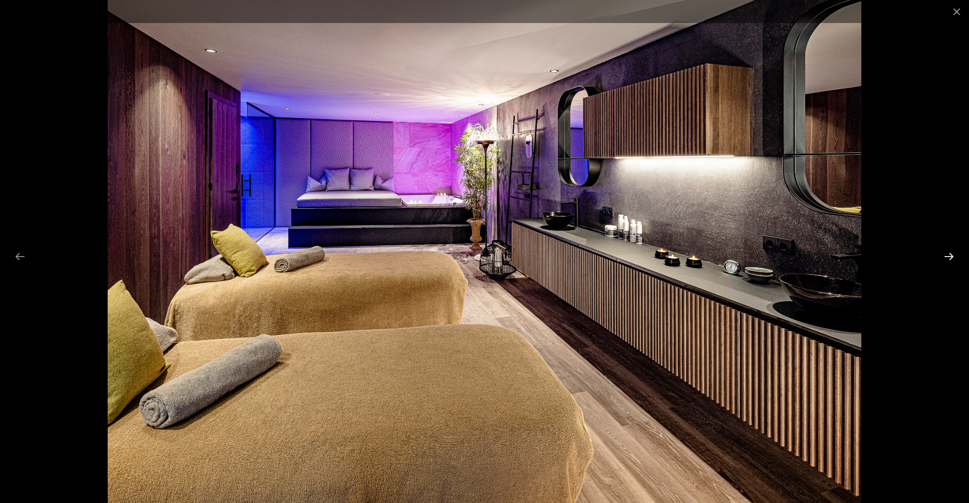
click at [950, 254] on button "Next slide" at bounding box center [949, 256] width 21 height 19
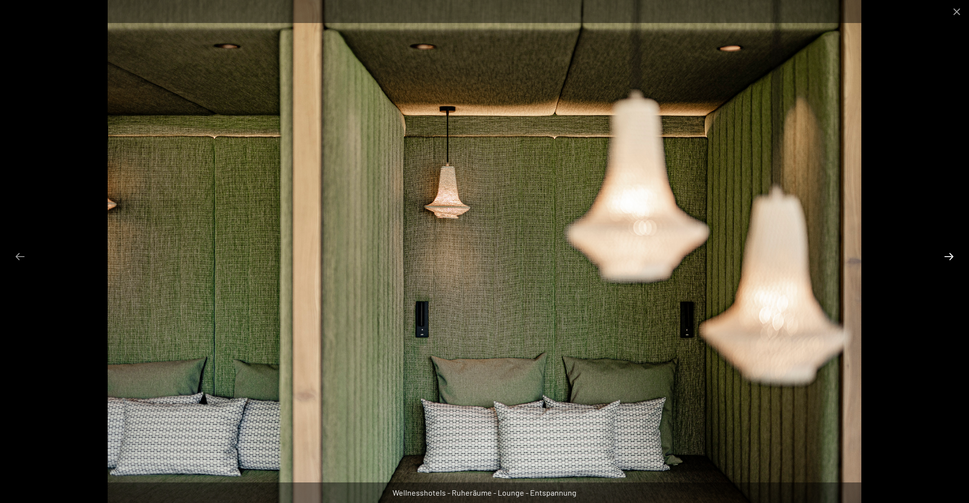
click at [950, 254] on button "Next slide" at bounding box center [949, 256] width 21 height 19
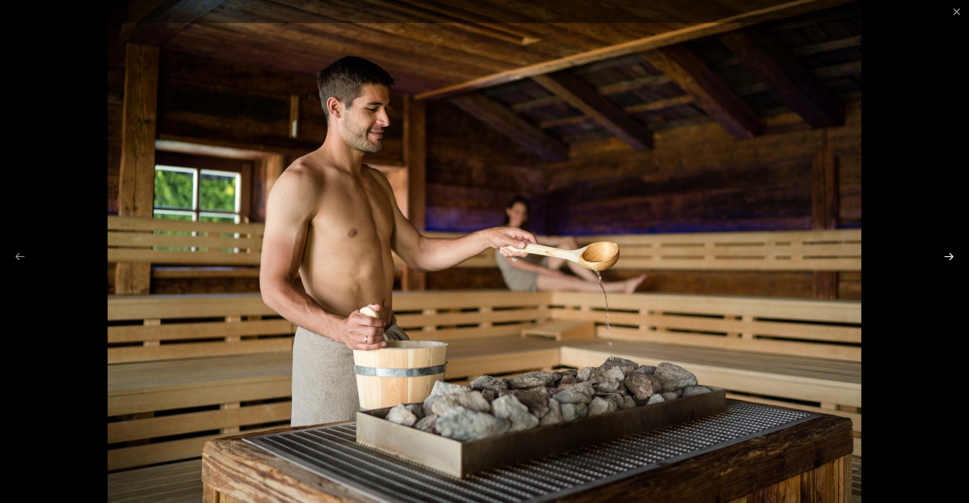
click at [950, 254] on button "Next slide" at bounding box center [949, 256] width 21 height 19
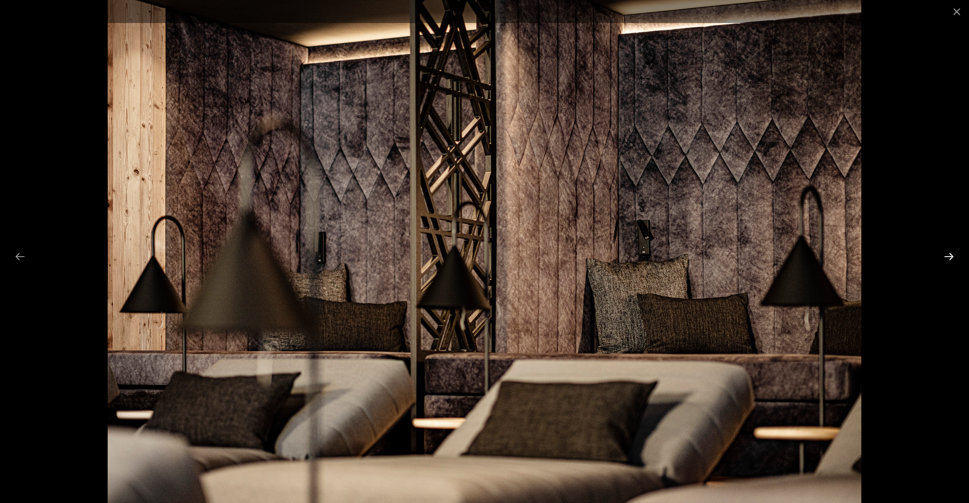
click at [950, 254] on button "Next slide" at bounding box center [949, 256] width 21 height 19
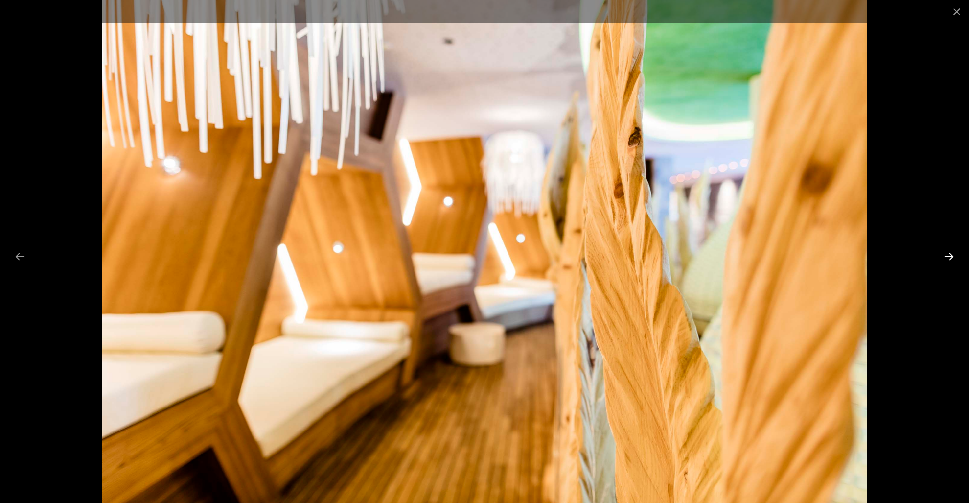
click at [950, 254] on button "Next slide" at bounding box center [949, 256] width 21 height 19
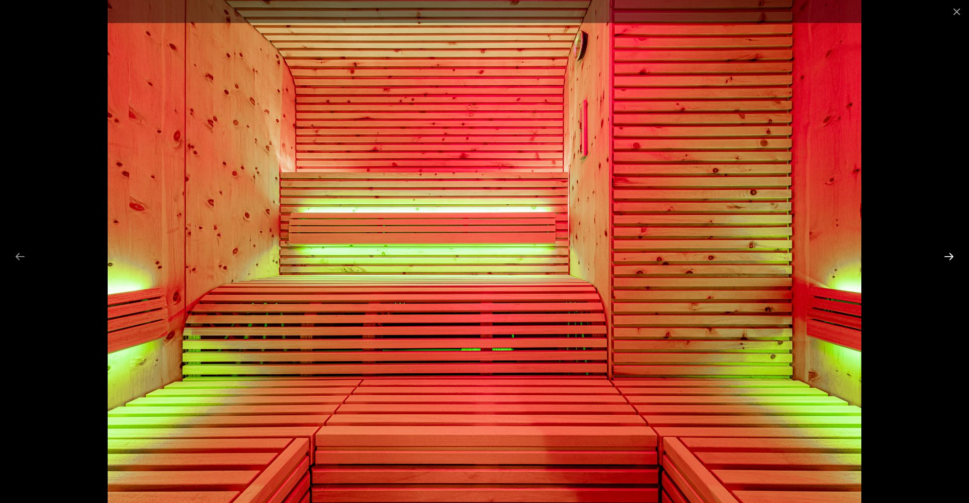
click at [950, 254] on button "Next slide" at bounding box center [949, 256] width 21 height 19
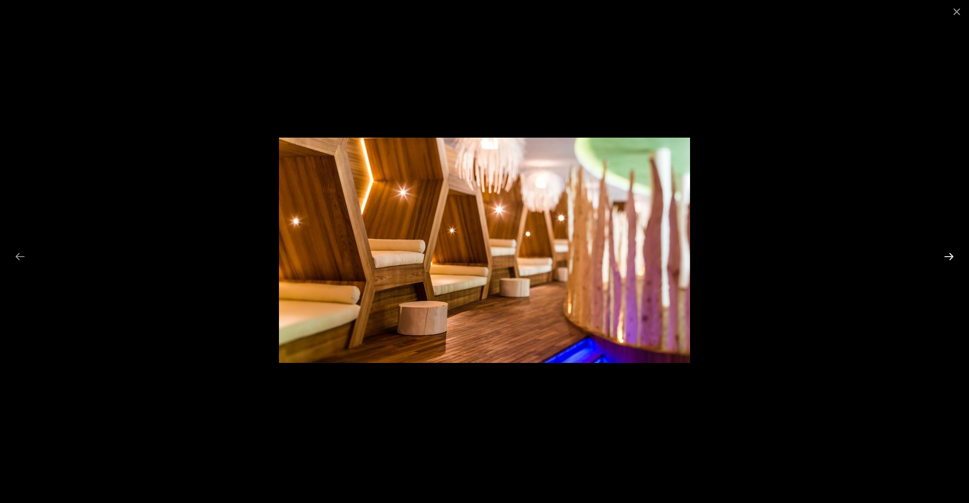
click at [950, 254] on button "Next slide" at bounding box center [949, 256] width 21 height 19
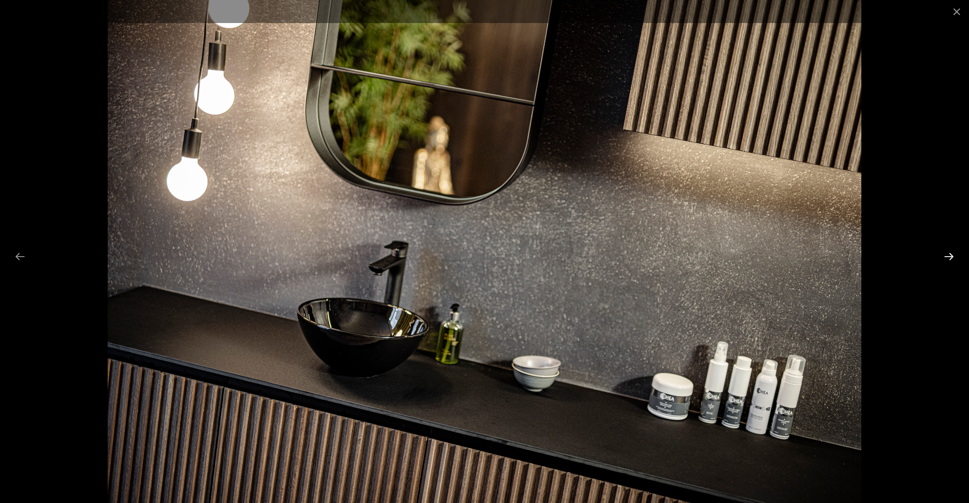
click at [950, 254] on button "Next slide" at bounding box center [949, 256] width 21 height 19
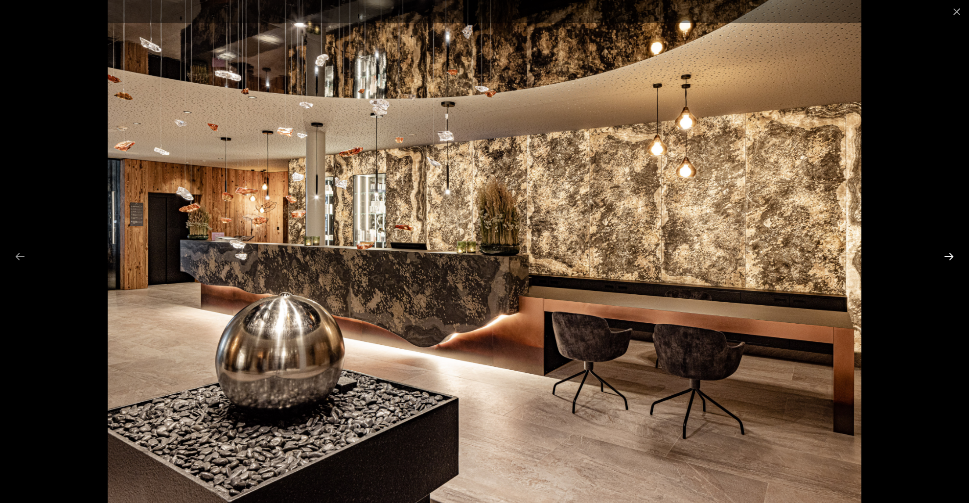
click at [950, 254] on button "Next slide" at bounding box center [949, 256] width 21 height 19
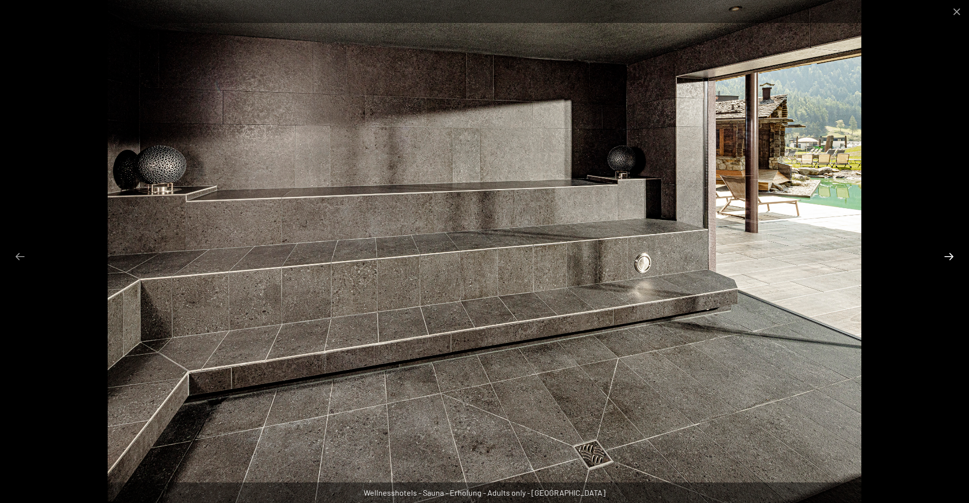
click at [950, 254] on button "Next slide" at bounding box center [949, 256] width 21 height 19
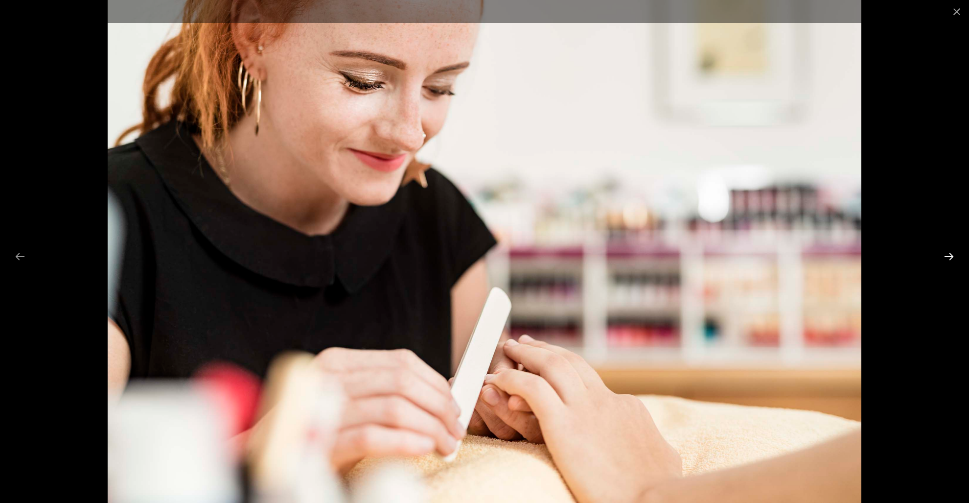
click at [950, 254] on button "Next slide" at bounding box center [949, 256] width 21 height 19
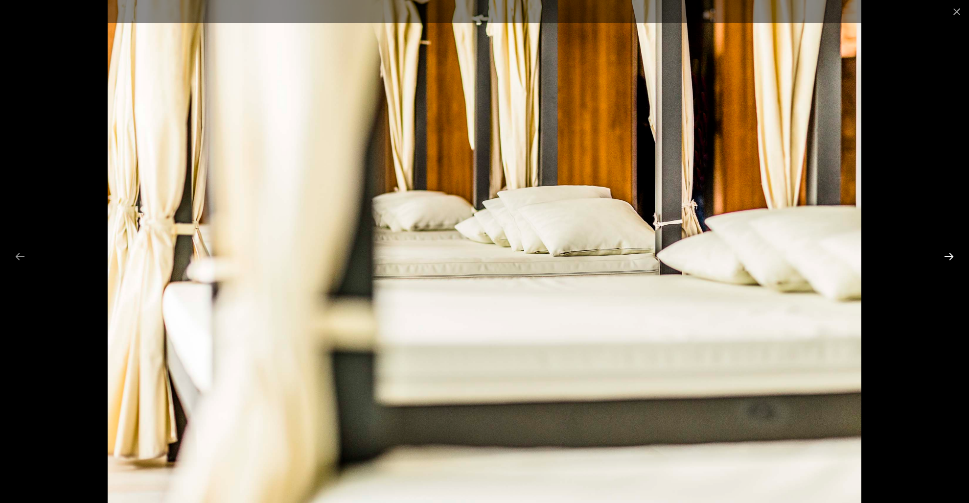
click at [950, 254] on button "Next slide" at bounding box center [949, 256] width 21 height 19
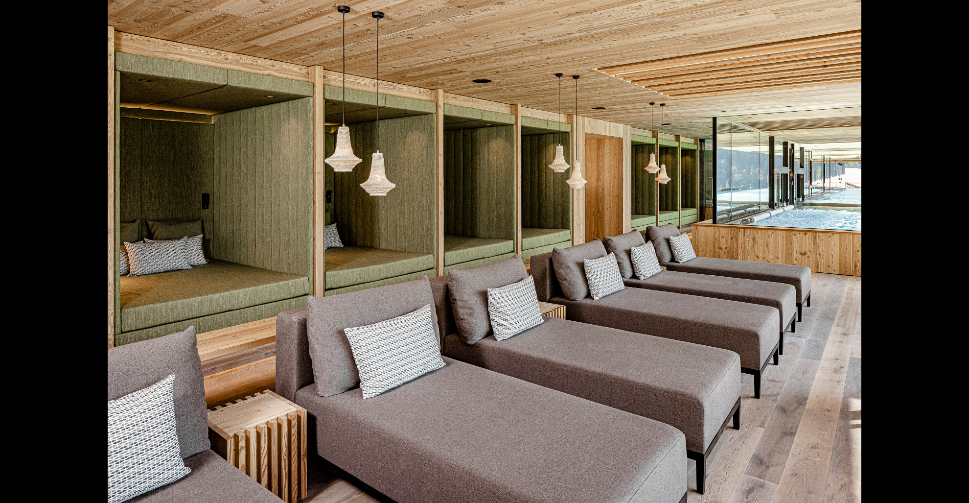
click at [950, 254] on button "Next slide" at bounding box center [954, 256] width 21 height 19
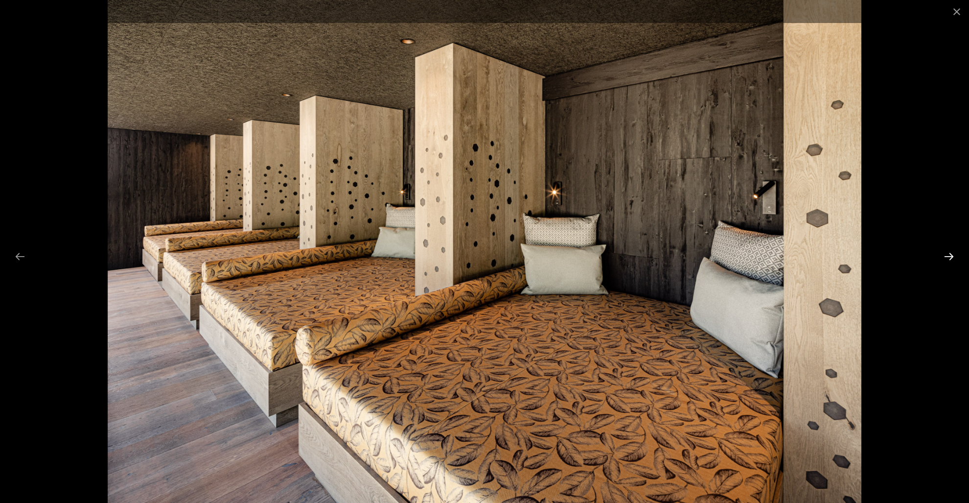
click at [950, 254] on button "Next slide" at bounding box center [949, 256] width 21 height 19
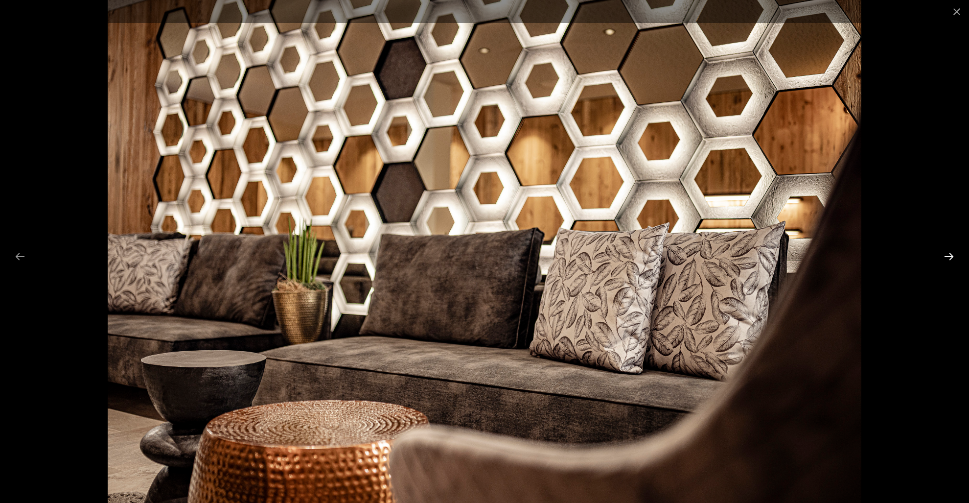
click at [950, 254] on button "Next slide" at bounding box center [949, 256] width 21 height 19
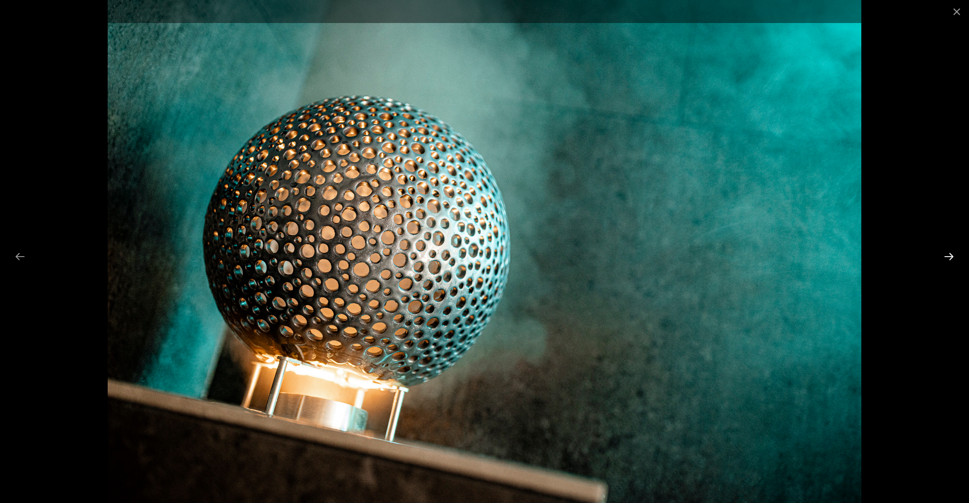
click at [950, 254] on button "Next slide" at bounding box center [949, 256] width 21 height 19
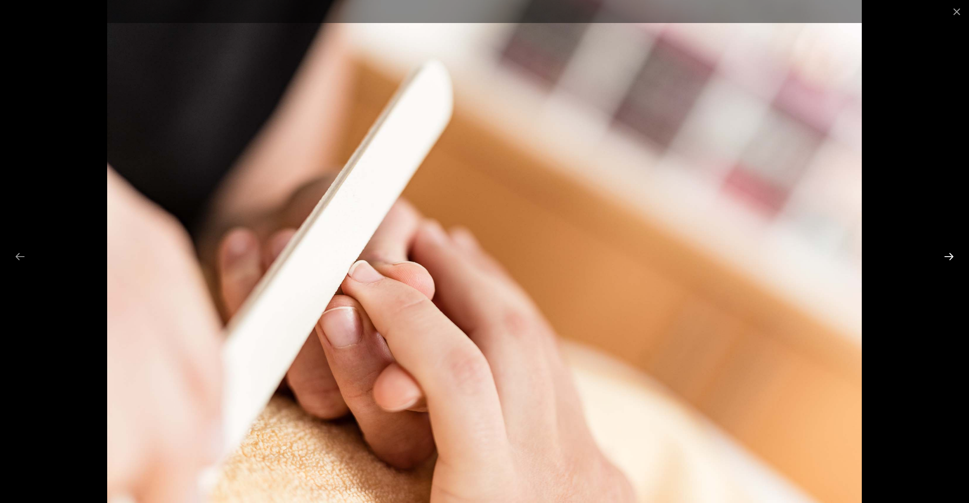
click at [950, 254] on button "Next slide" at bounding box center [949, 256] width 21 height 19
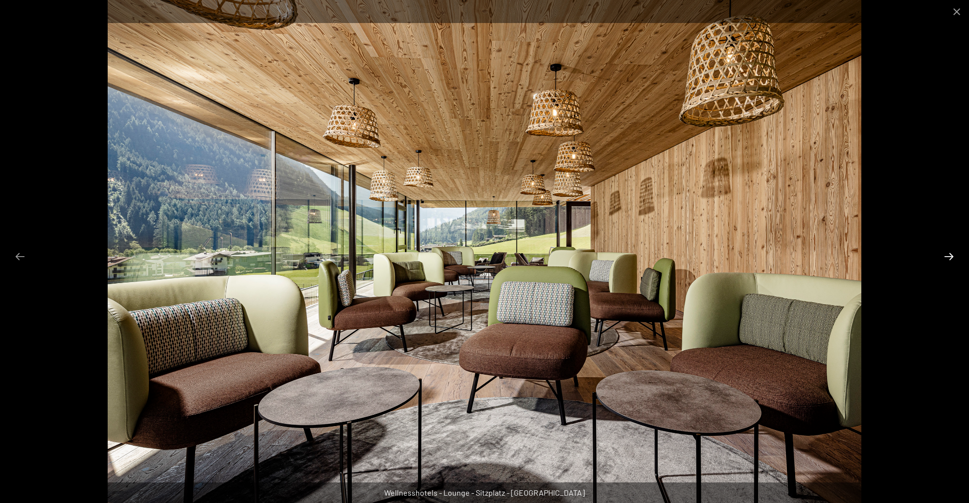
click at [950, 254] on button "Next slide" at bounding box center [949, 256] width 21 height 19
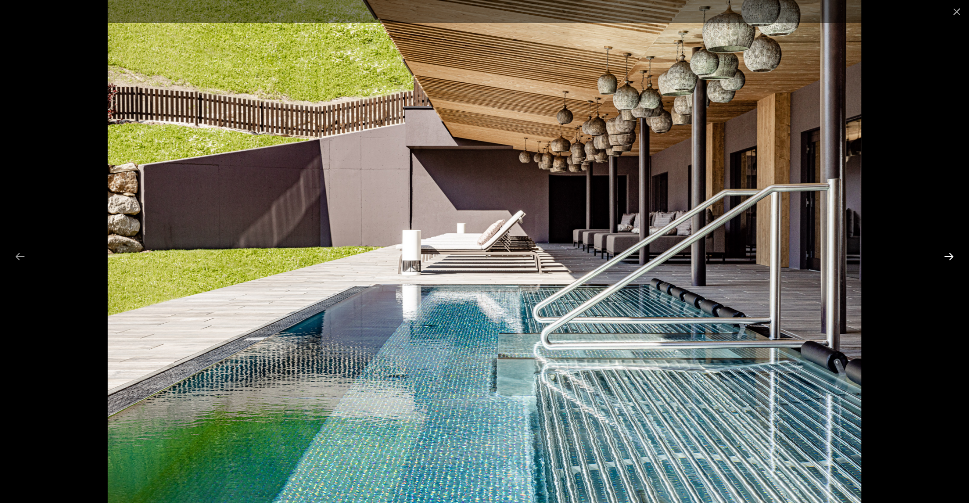
click at [950, 254] on button "Next slide" at bounding box center [949, 256] width 21 height 19
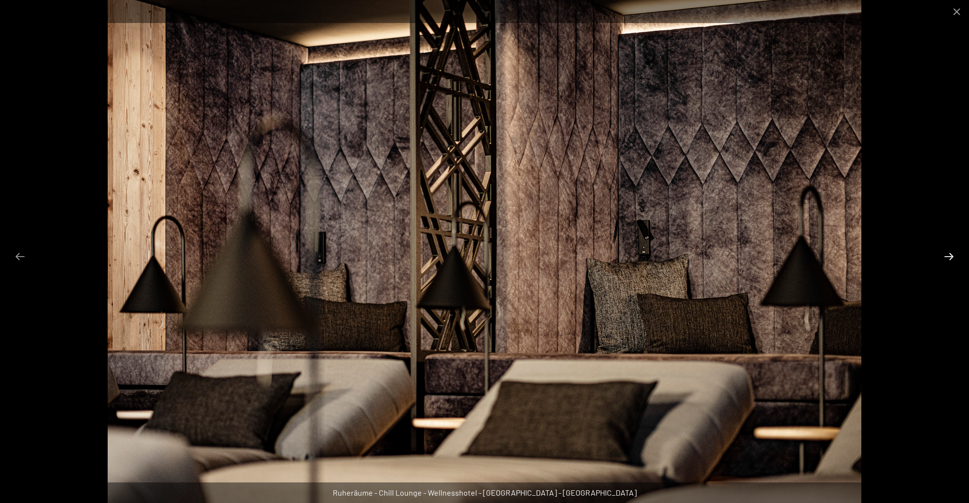
click at [950, 254] on button "Next slide" at bounding box center [949, 256] width 21 height 19
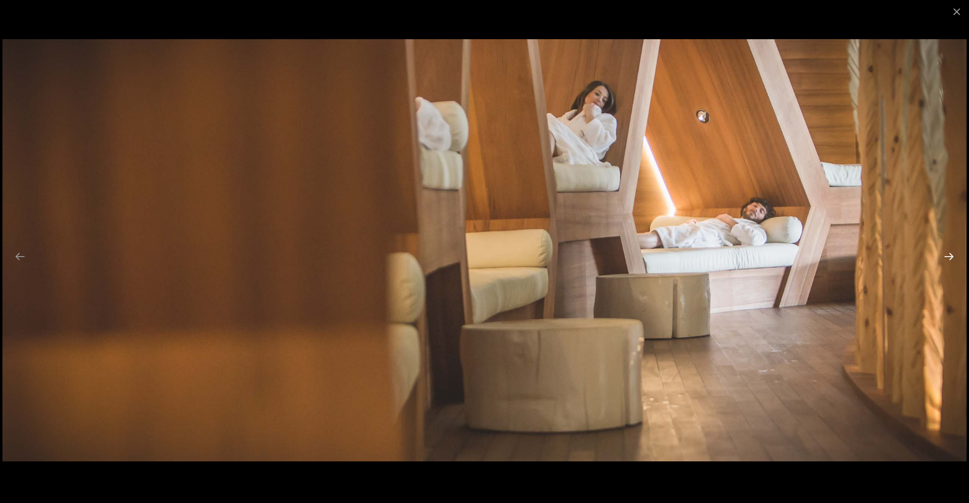
click at [950, 254] on button "Next slide" at bounding box center [949, 256] width 21 height 19
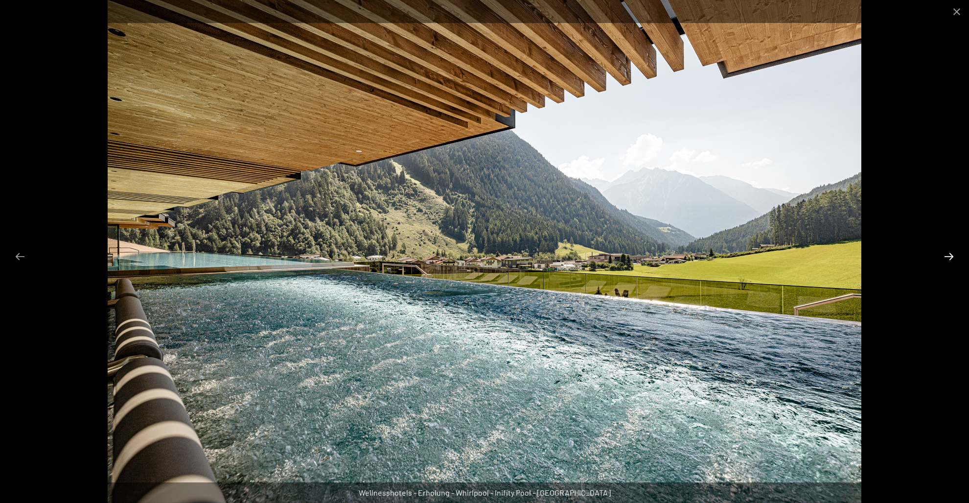
click at [950, 254] on button "Next slide" at bounding box center [949, 256] width 21 height 19
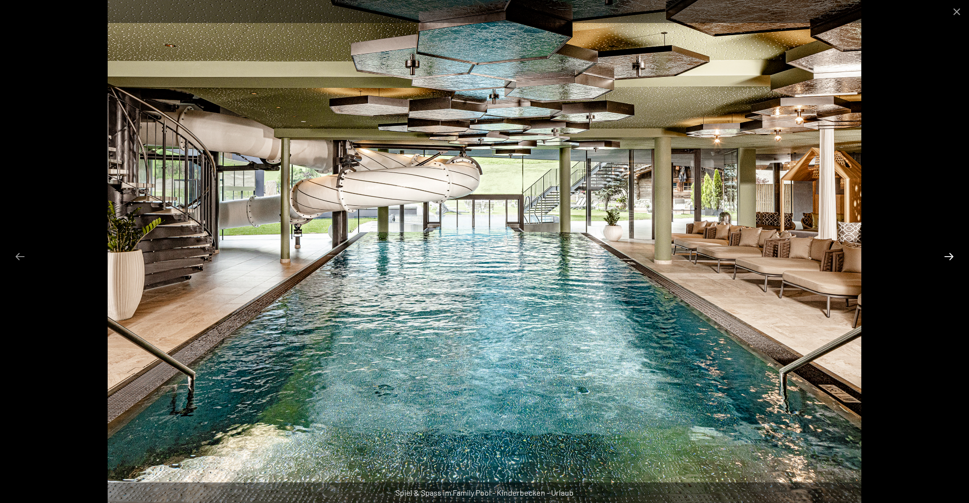
click at [950, 254] on button "Next slide" at bounding box center [949, 256] width 21 height 19
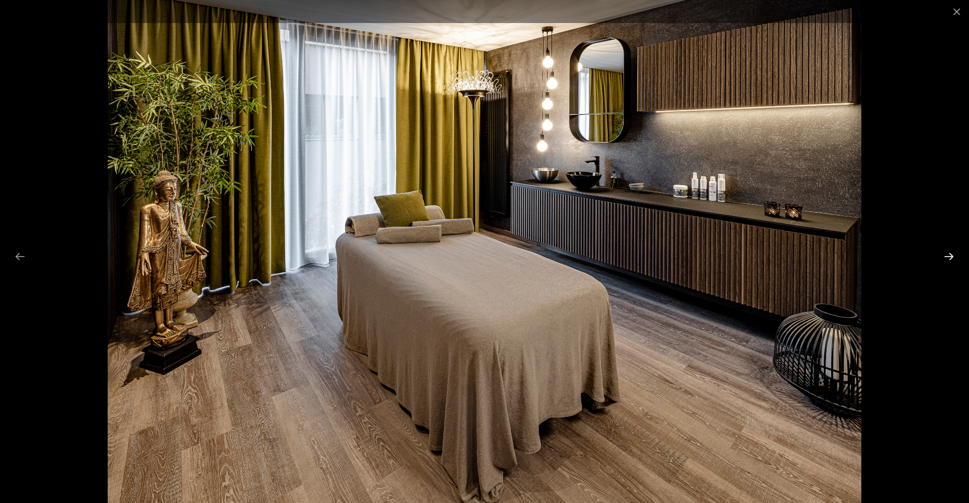
click at [950, 254] on button "Next slide" at bounding box center [949, 256] width 21 height 19
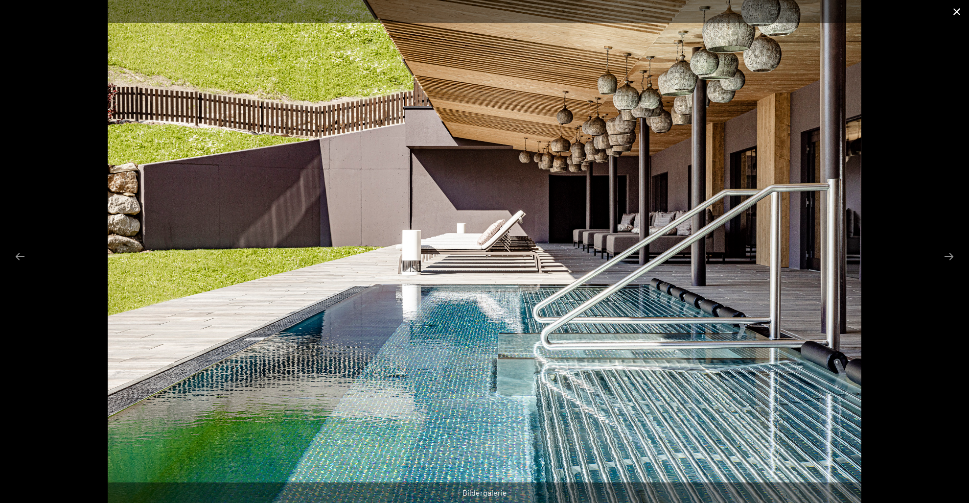
click at [961, 10] on button "Close gallery" at bounding box center [957, 11] width 24 height 23
